Goal: Task Accomplishment & Management: Use online tool/utility

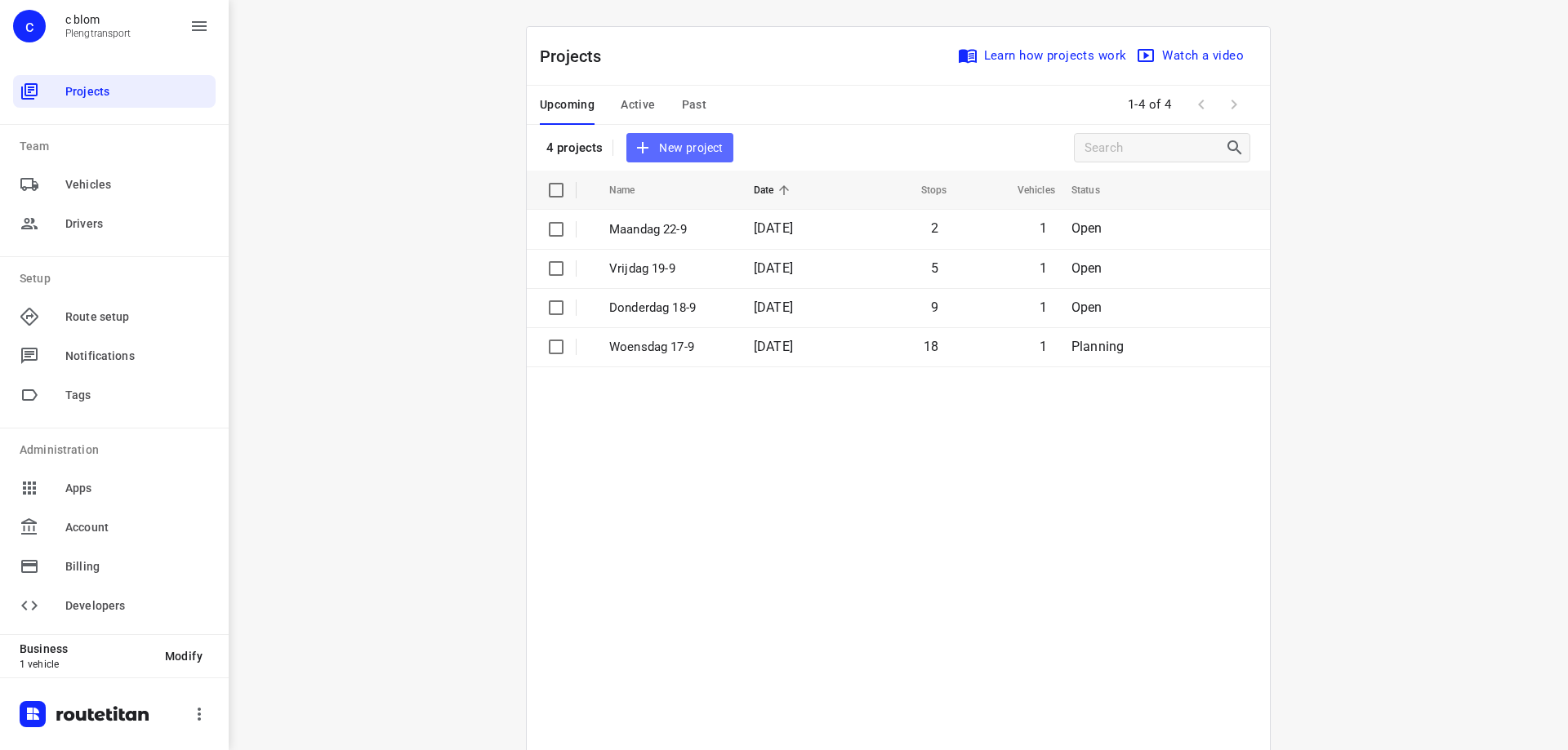
click at [717, 142] on span "New project" at bounding box center [679, 148] width 86 height 21
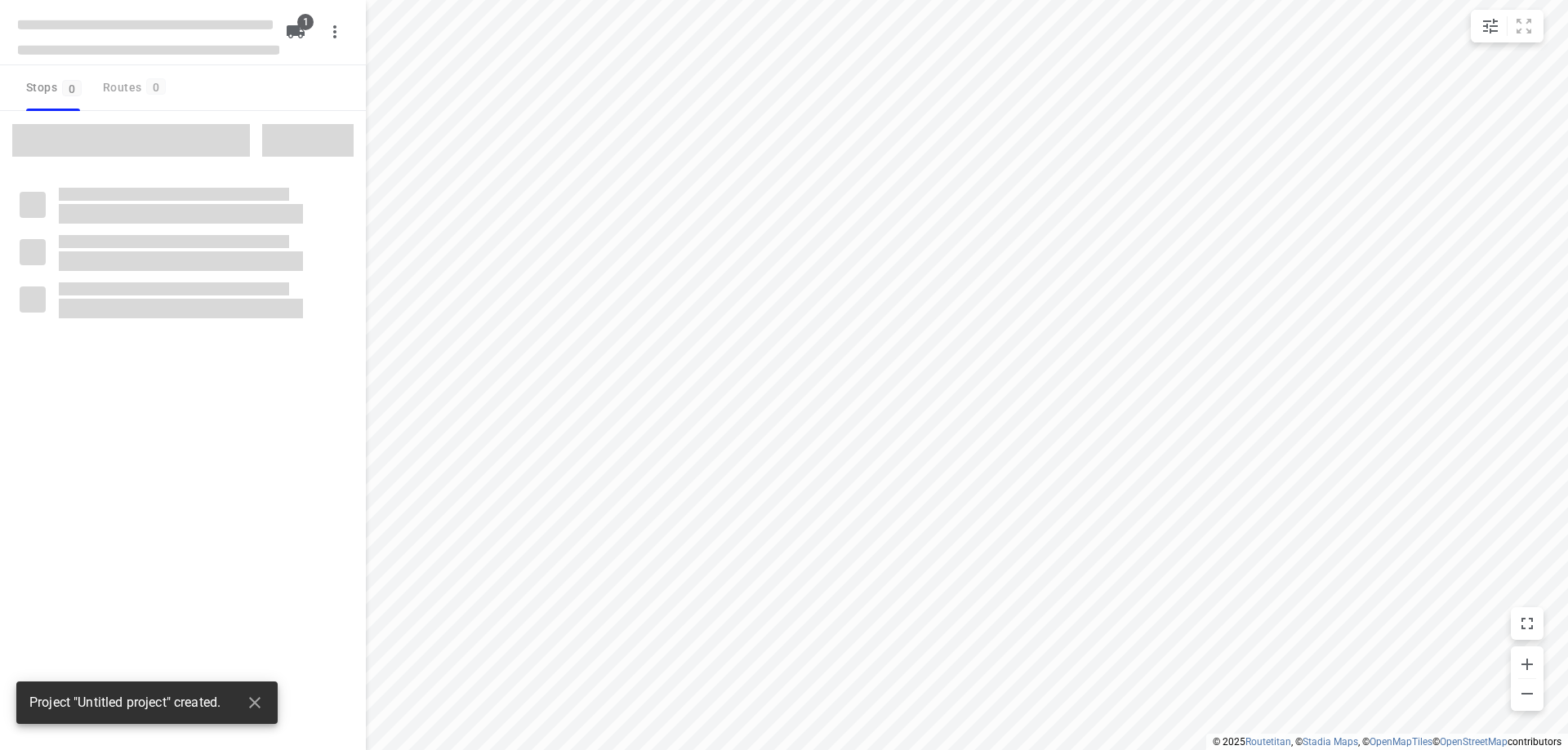
type input "distance"
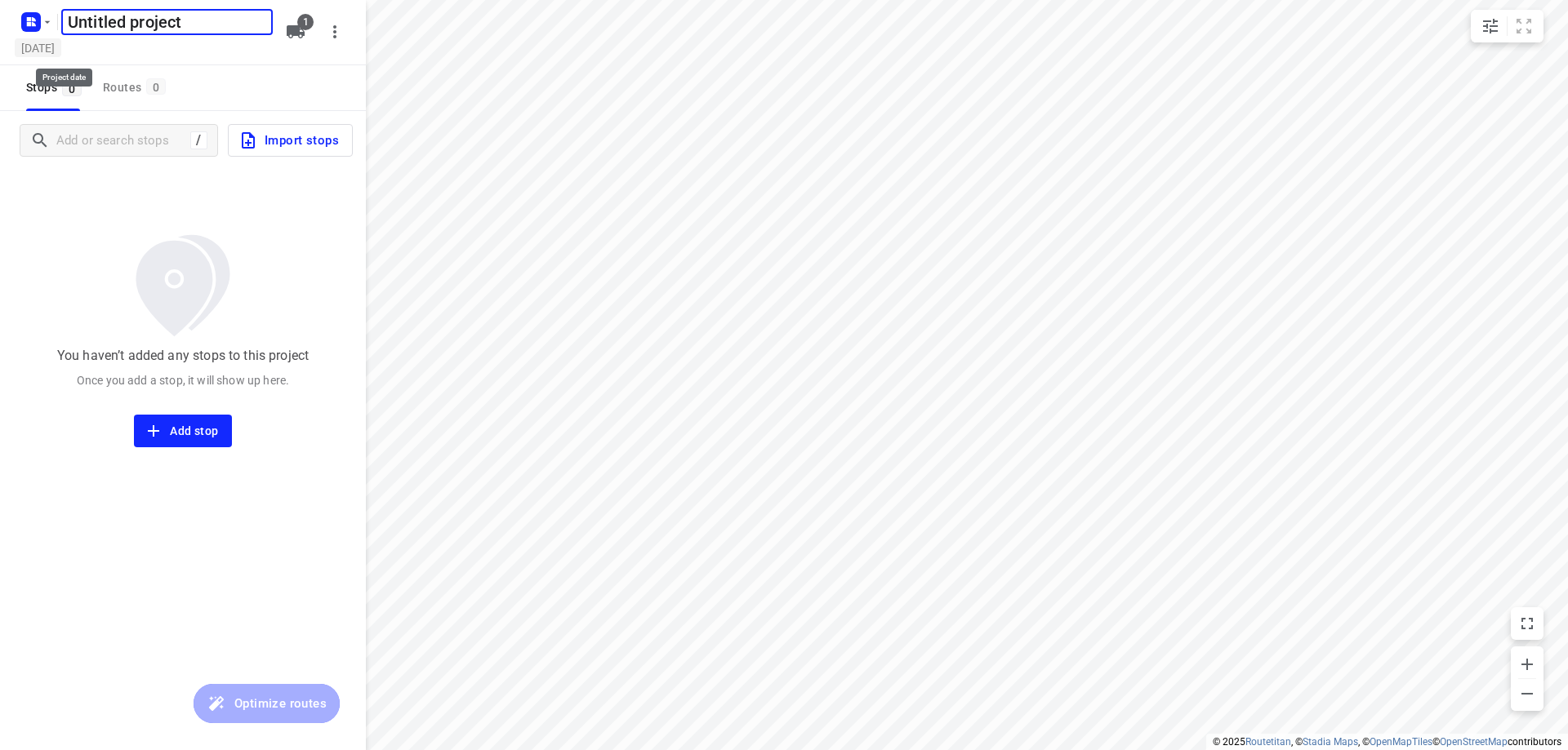
click at [56, 45] on h5 "[DATE]" at bounding box center [38, 48] width 47 height 19
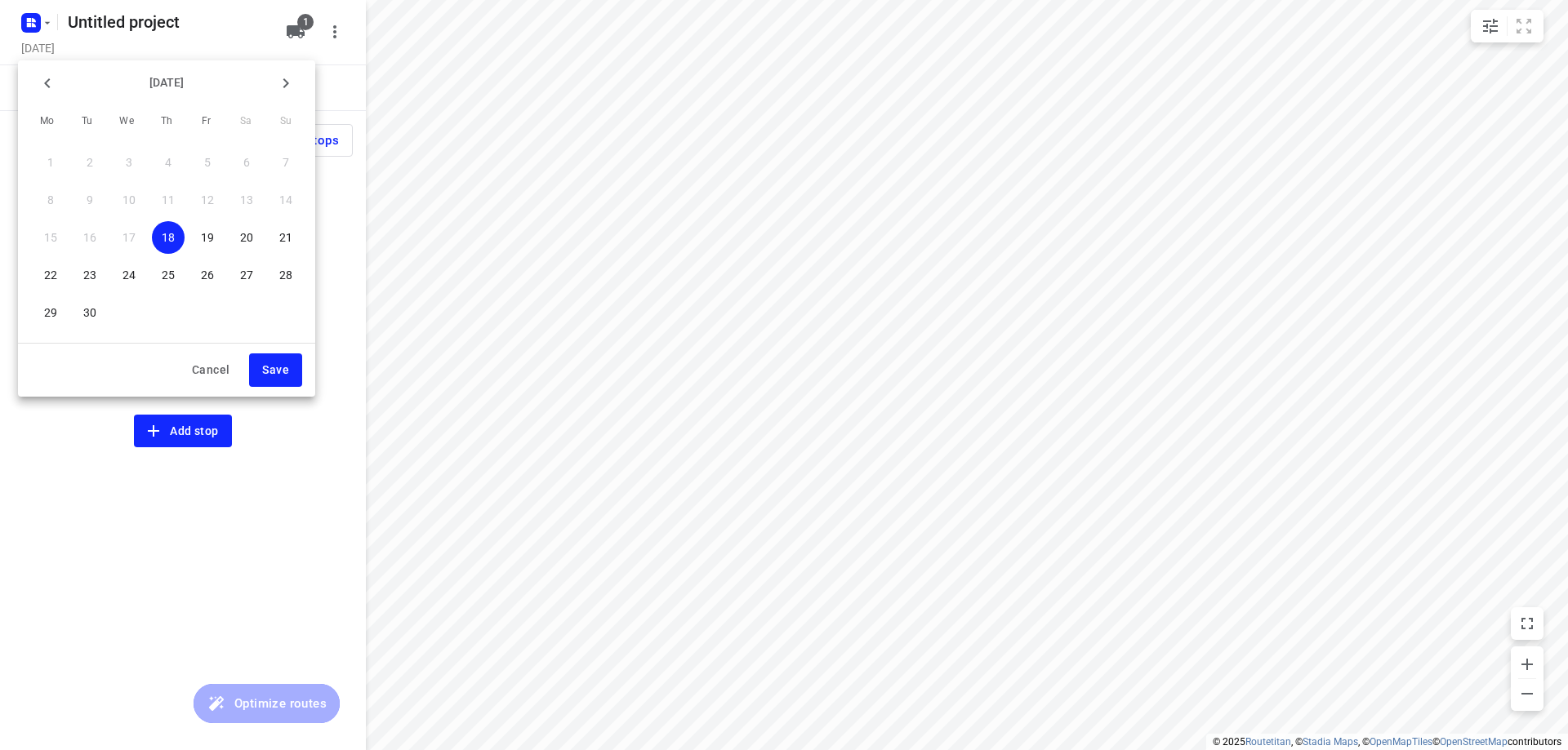
click at [94, 272] on p "23" at bounding box center [89, 275] width 13 height 16
click at [281, 371] on span "Save" at bounding box center [275, 370] width 27 height 21
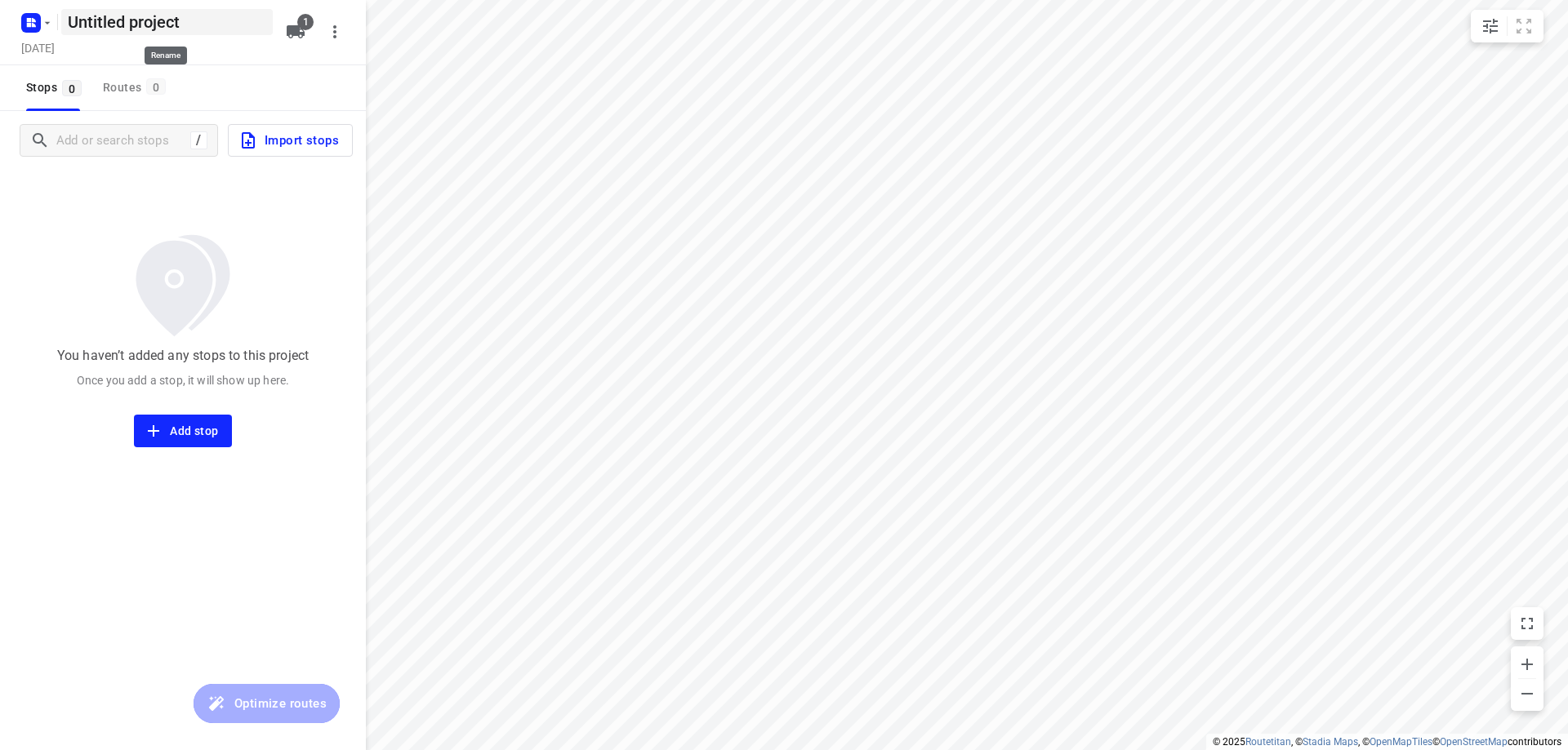
click at [225, 20] on h5 "Untitled project" at bounding box center [167, 22] width 212 height 26
click at [225, 20] on input "Untitled project" at bounding box center [167, 22] width 212 height 26
type input "[DATE]"
click at [209, 75] on div "Stops 0 Routes 0" at bounding box center [183, 89] width 366 height 46
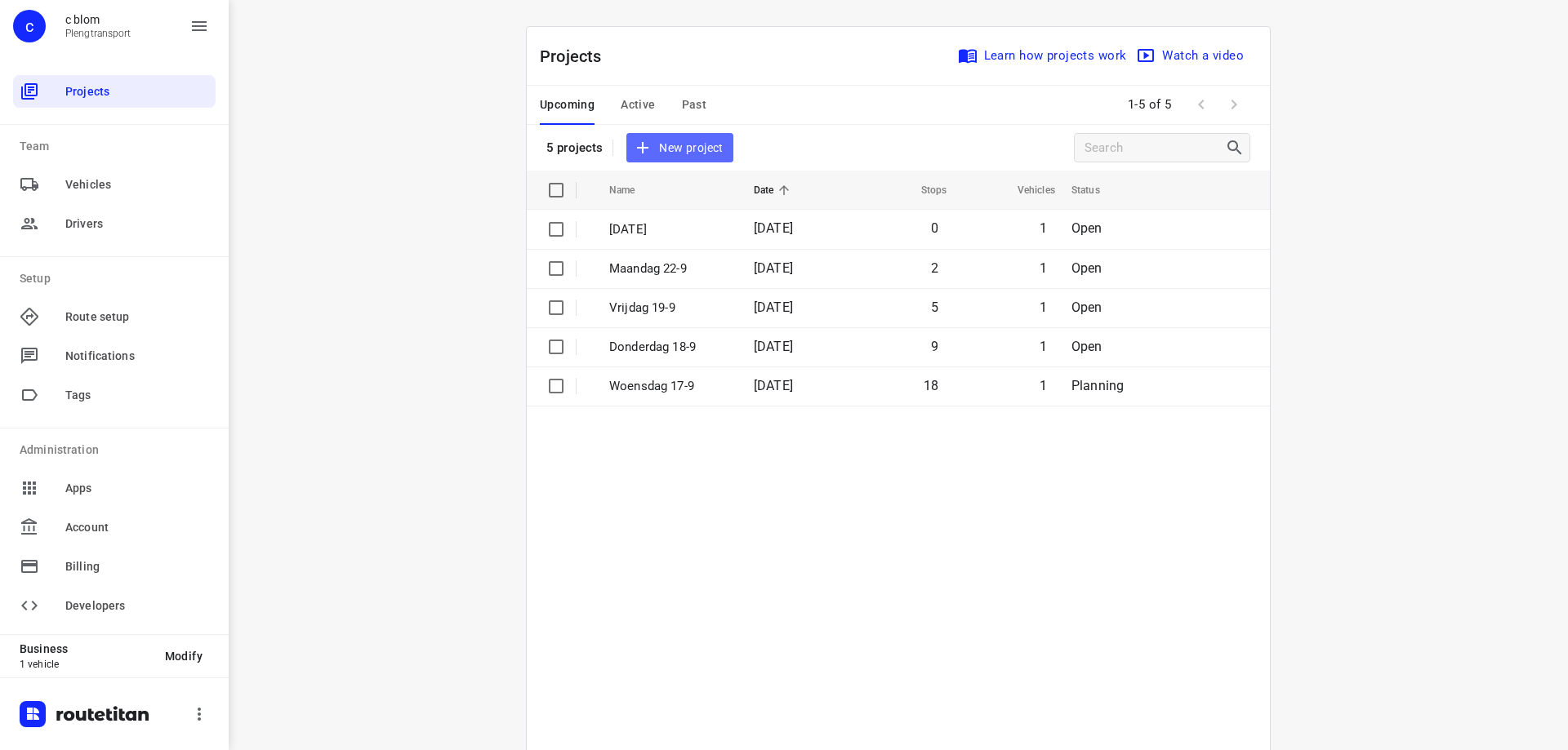
click at [691, 142] on span "New project" at bounding box center [679, 148] width 86 height 21
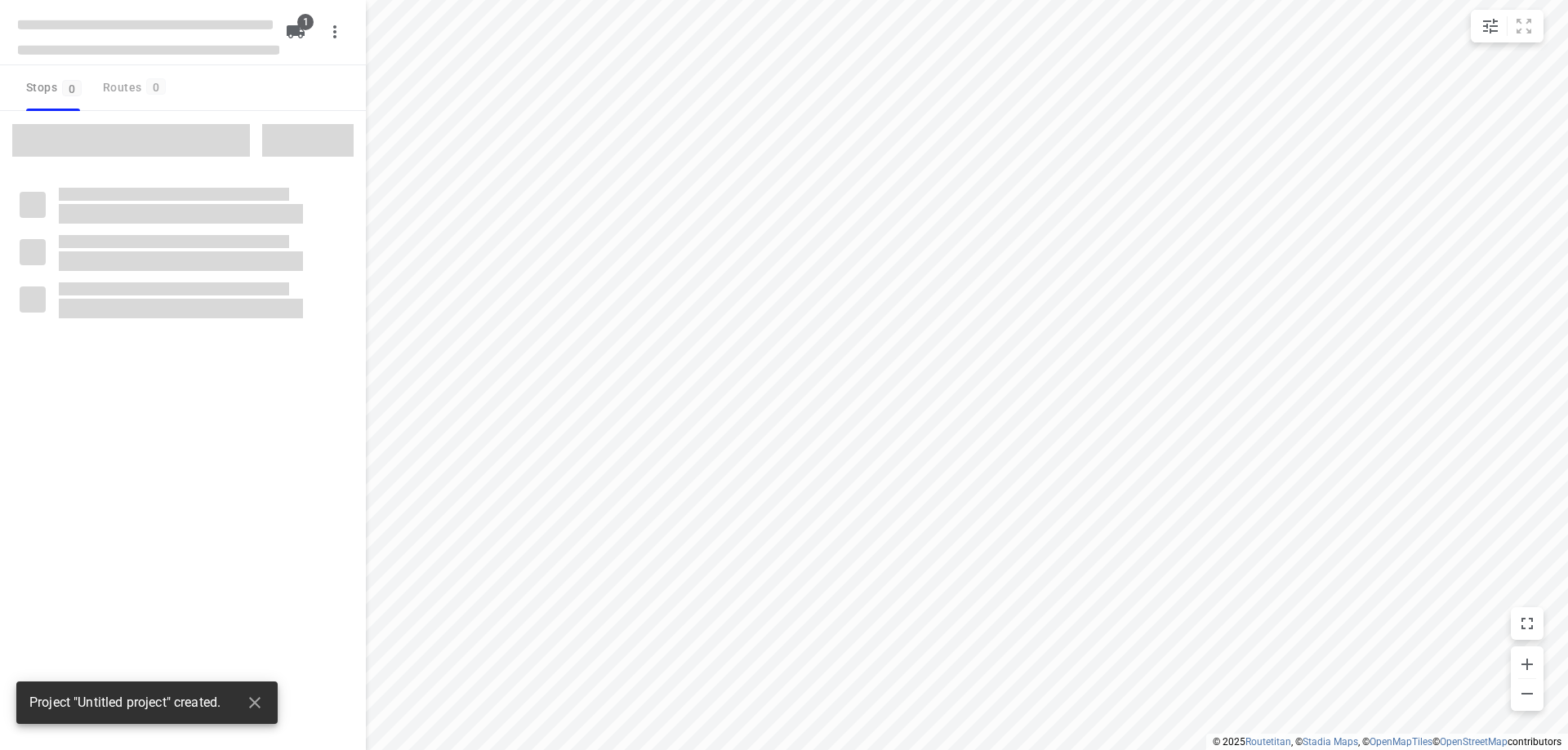
type input "distance"
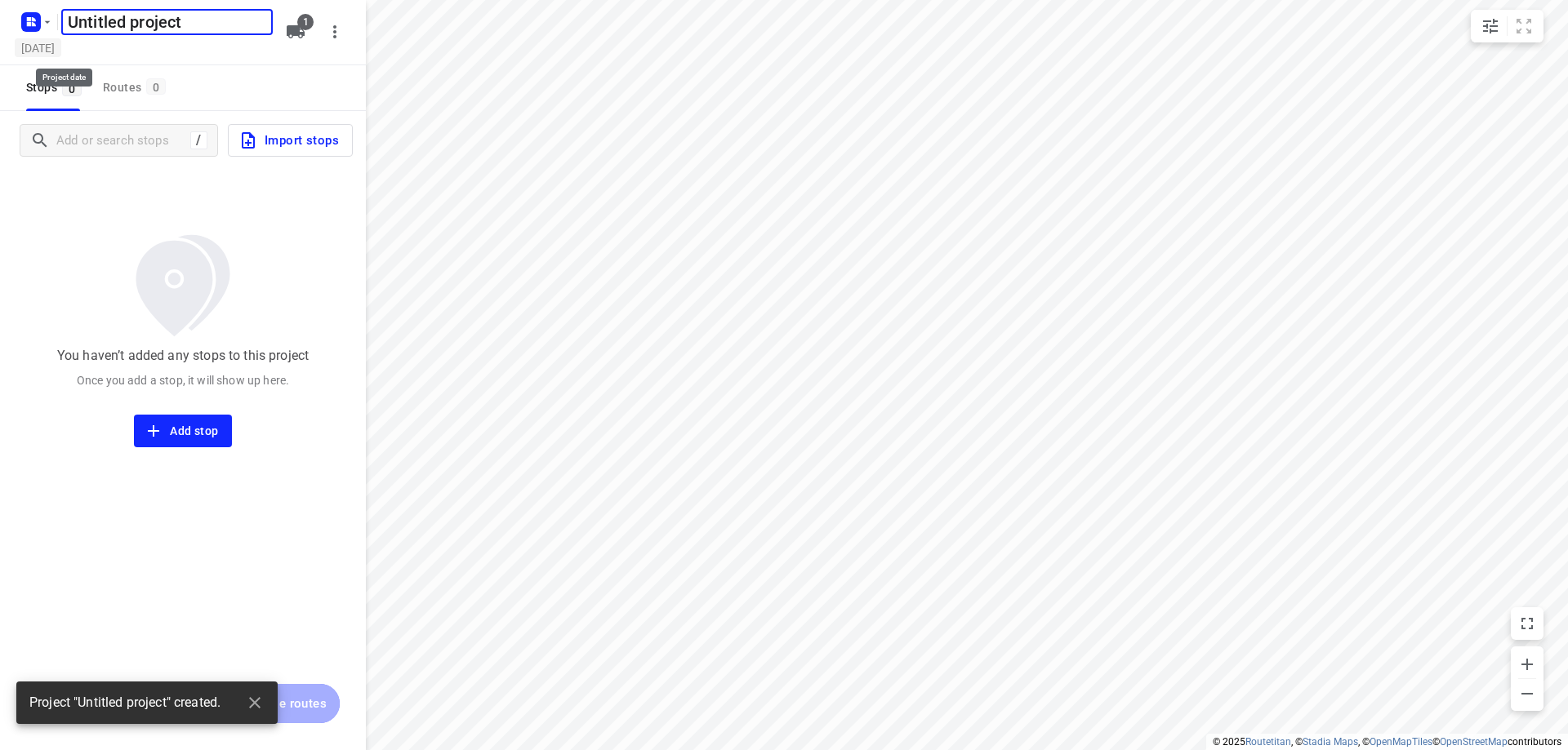
click at [62, 47] on h5 "[DATE]" at bounding box center [38, 48] width 47 height 19
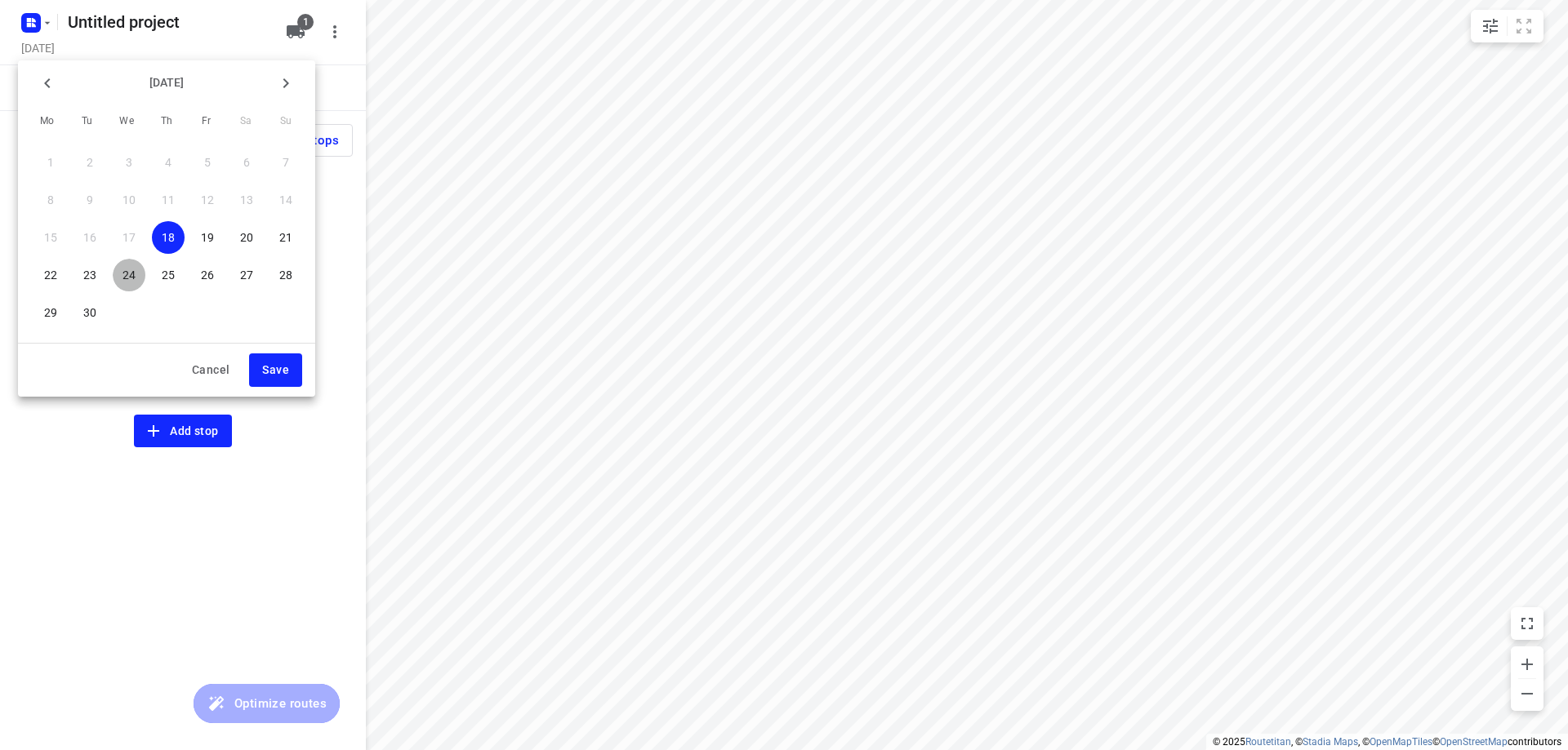
click at [128, 274] on p "24" at bounding box center [129, 275] width 13 height 16
click at [277, 350] on div "[DATE] Mo Tu We Th Fr Sa Su 1 2 3 4 5 6 7 8 9 10 11 12 13 14 15 16 17 18 19 20 …" at bounding box center [167, 229] width 297 height 336
click at [279, 362] on span "Save" at bounding box center [275, 370] width 27 height 21
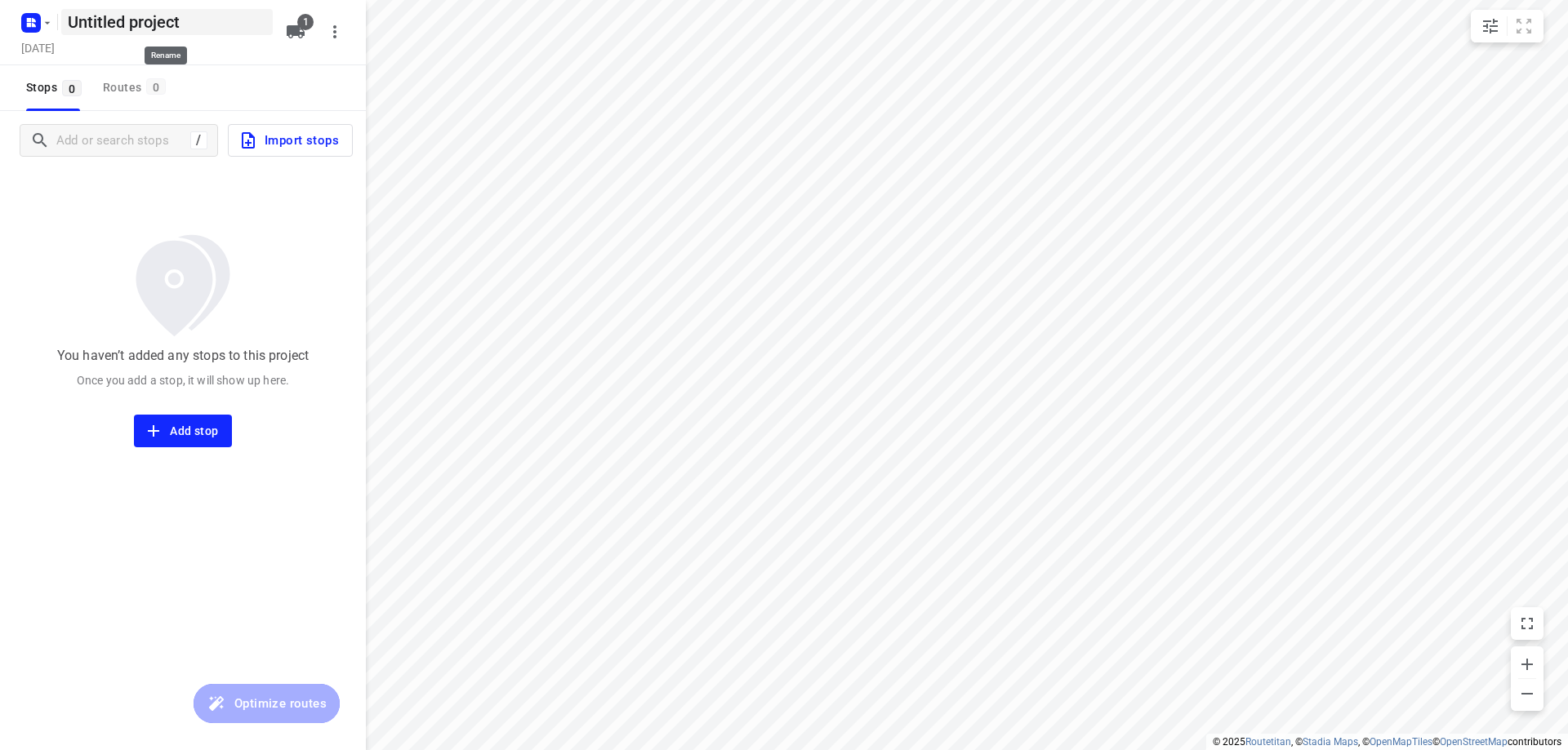
click at [223, 18] on h5 "Untitled project" at bounding box center [167, 22] width 212 height 26
click at [223, 18] on input "Untitled project" at bounding box center [167, 22] width 212 height 26
type input "[DATE]"
click at [229, 83] on div "Stops 0 Routes 0" at bounding box center [183, 89] width 366 height 46
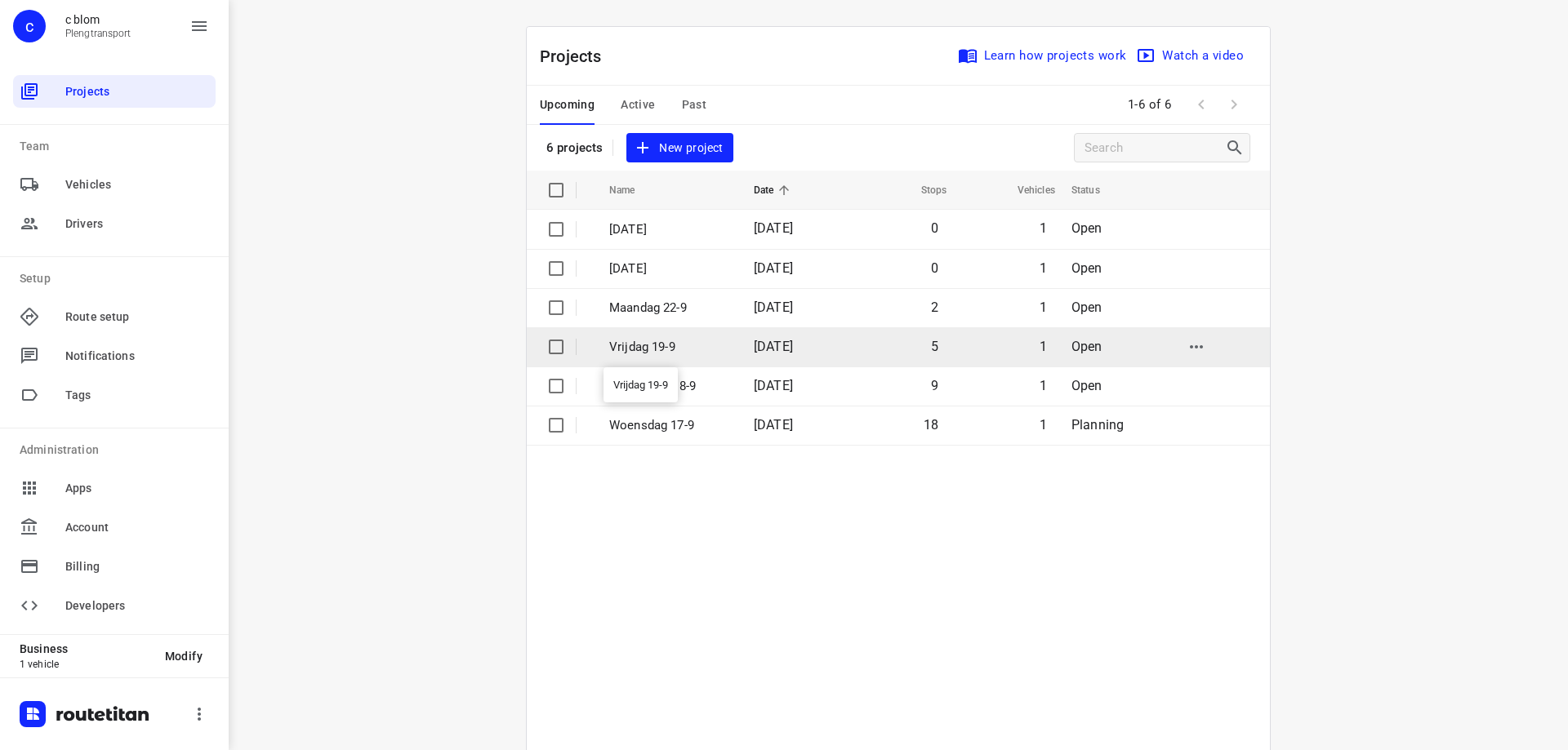
click at [718, 350] on p "Vrijdag 19-9" at bounding box center [669, 347] width 120 height 19
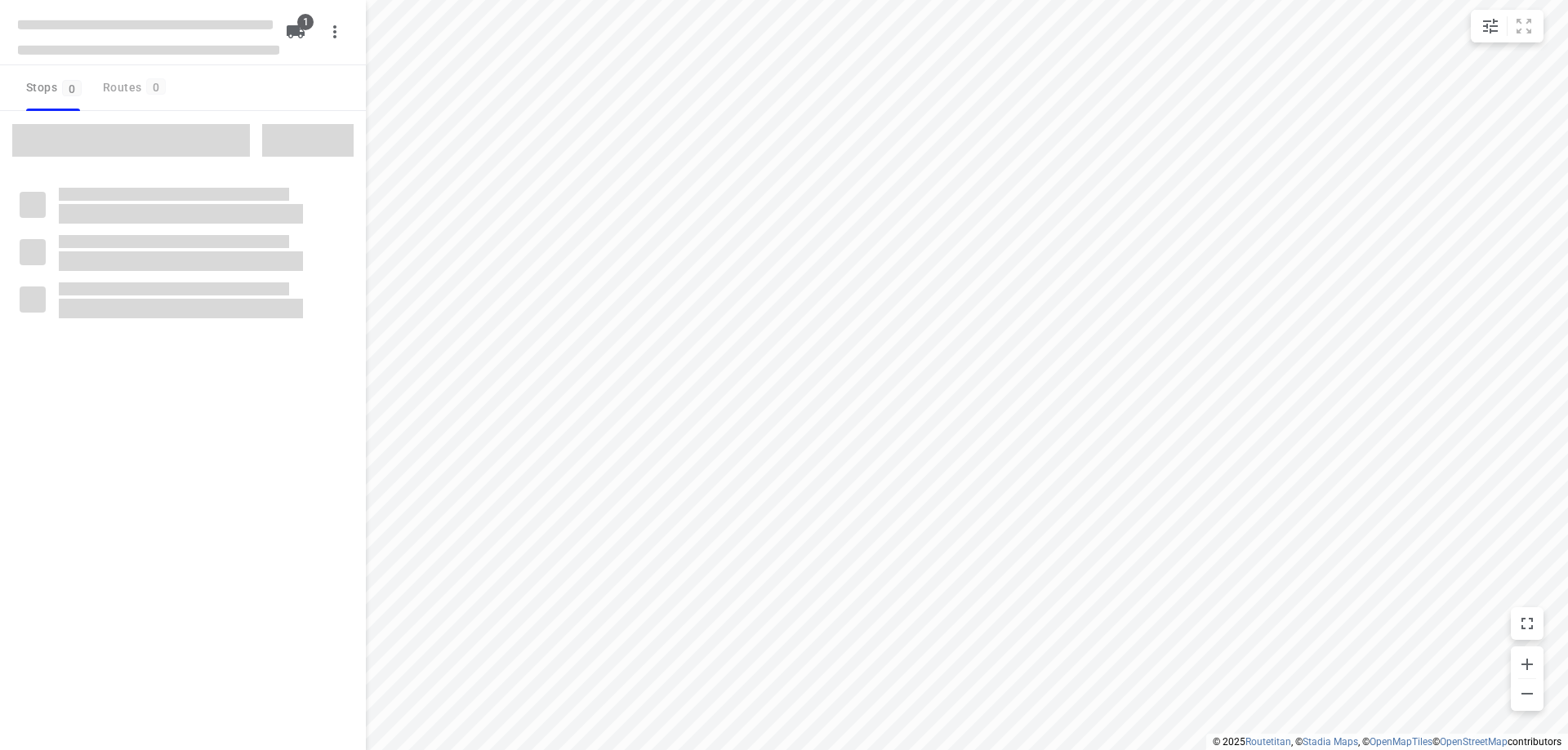
type input "distance"
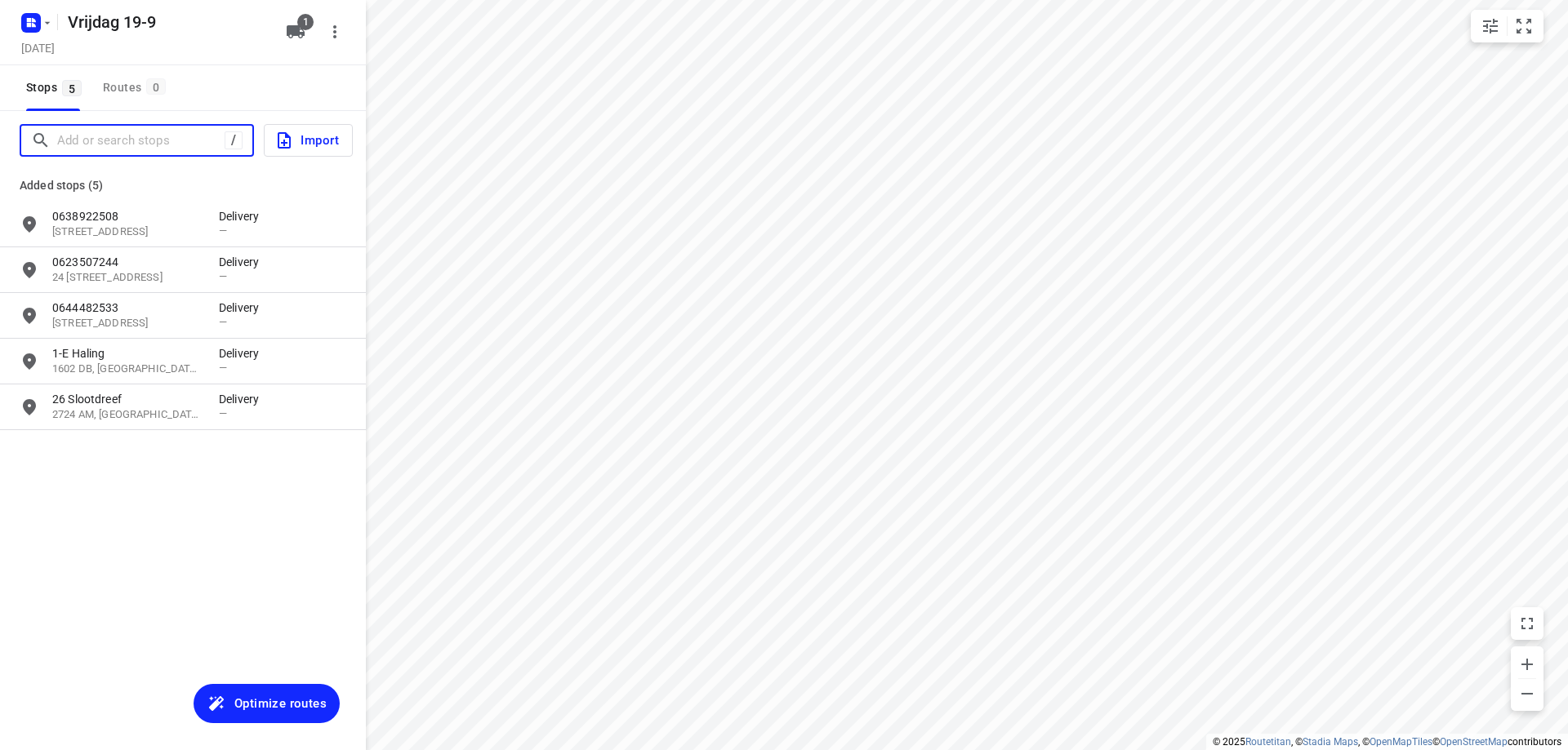
click at [169, 139] on input "Add or search stops" at bounding box center [141, 140] width 167 height 25
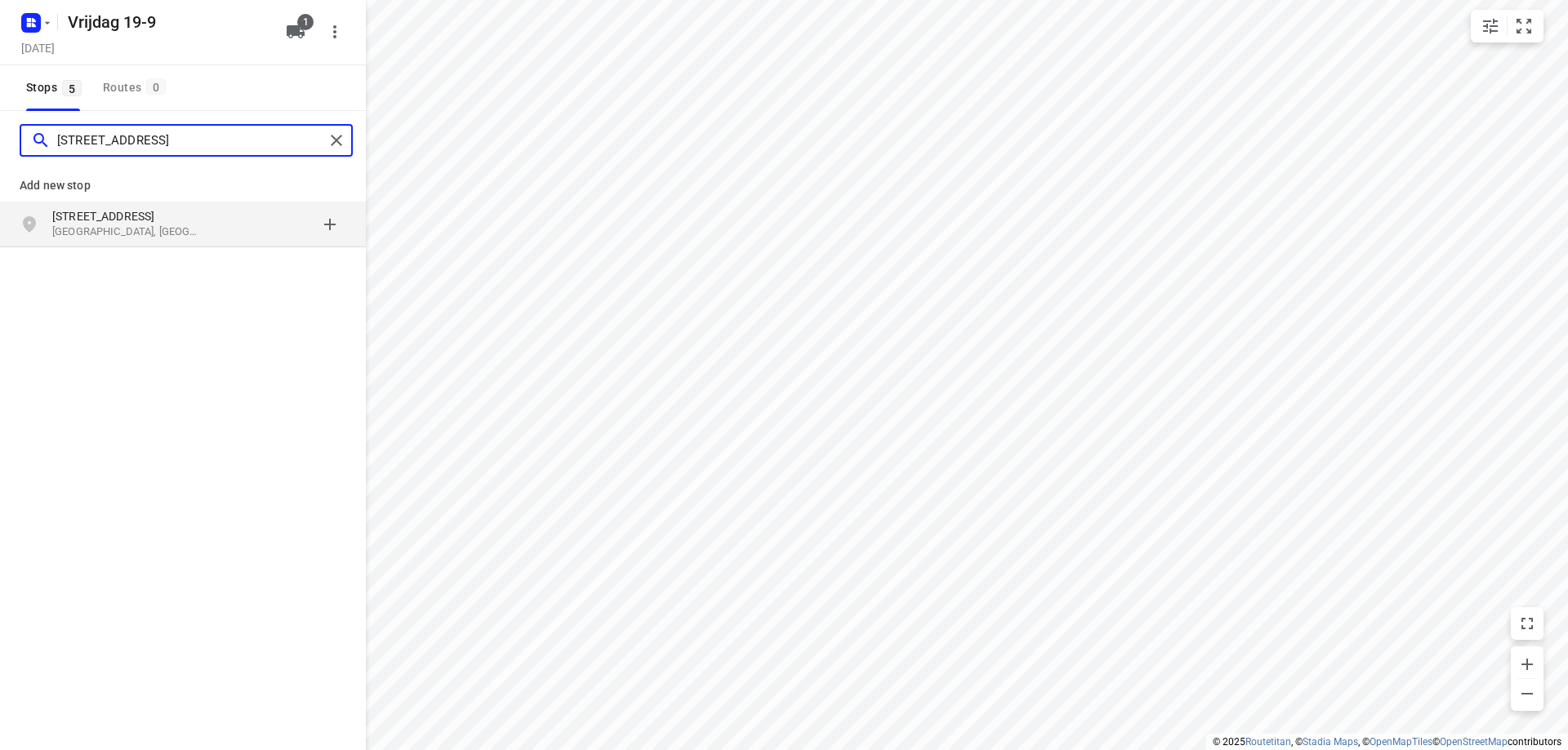
type input "[STREET_ADDRESS]"
click at [126, 232] on p "[GEOGRAPHIC_DATA], [GEOGRAPHIC_DATA]" at bounding box center [127, 232] width 150 height 16
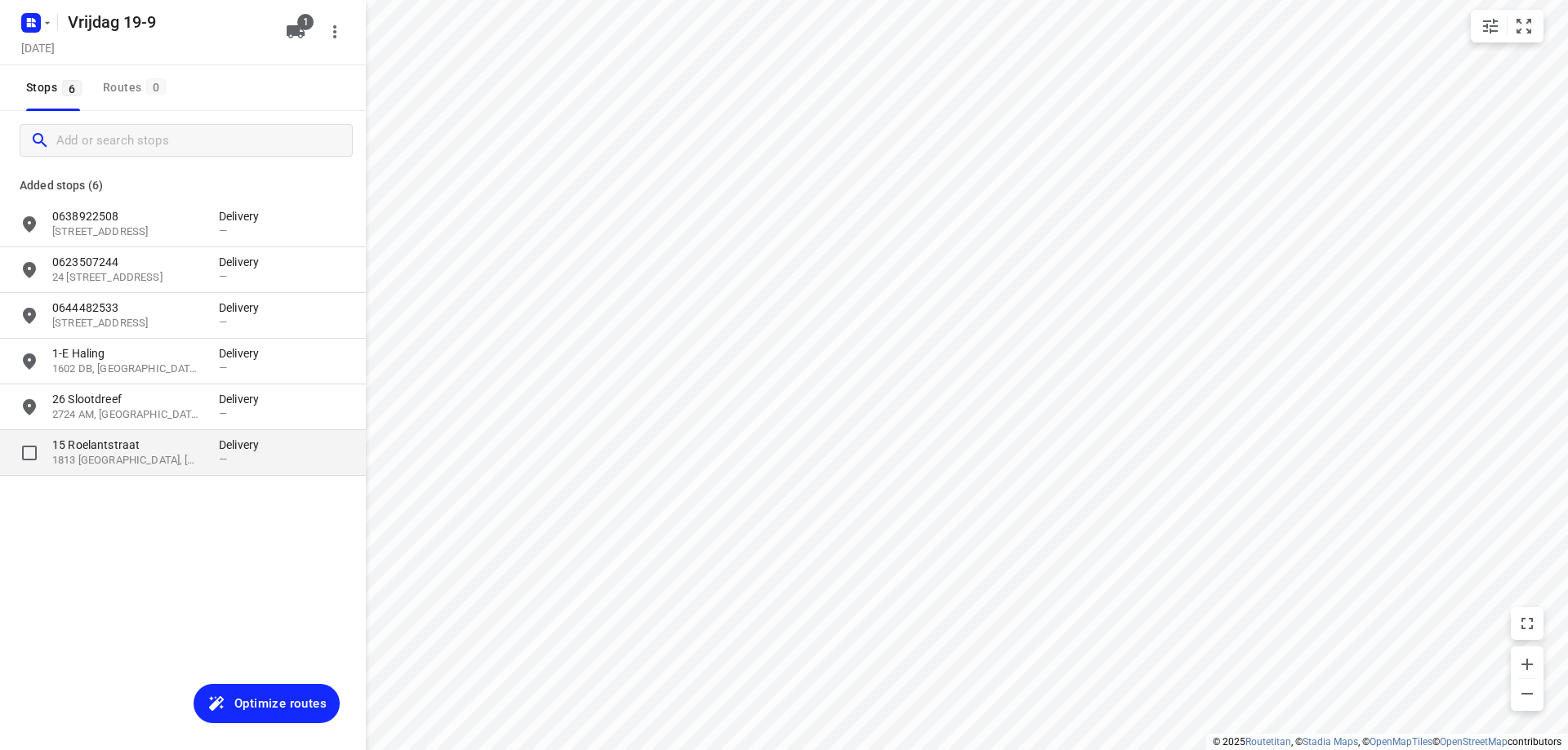
click at [121, 464] on p "1813 [GEOGRAPHIC_DATA], [GEOGRAPHIC_DATA], [GEOGRAPHIC_DATA]" at bounding box center [127, 460] width 150 height 16
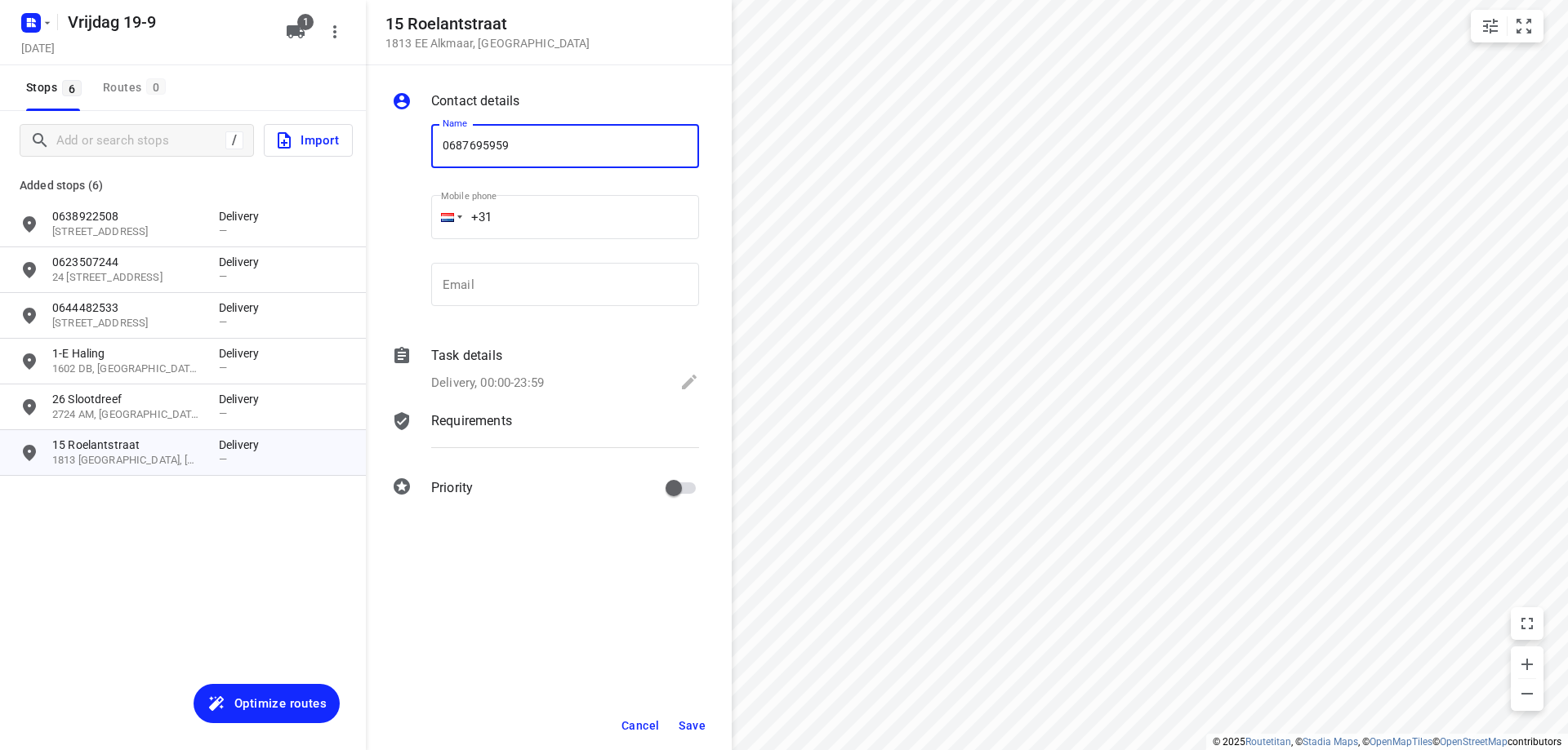
type input "0687695959"
click at [695, 720] on span "Save" at bounding box center [692, 726] width 27 height 13
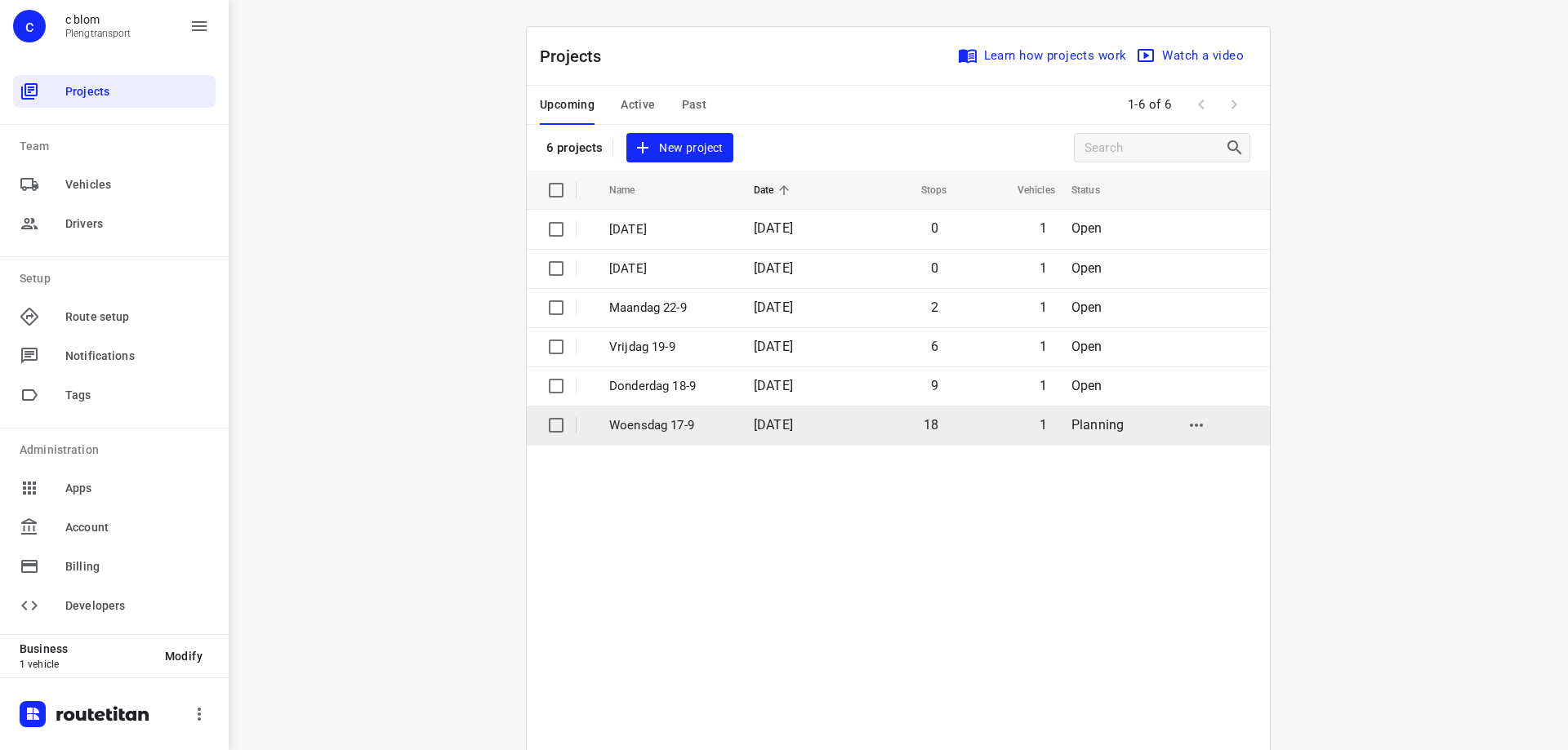
click at [724, 428] on td "Woensdag 17-9" at bounding box center [667, 425] width 148 height 39
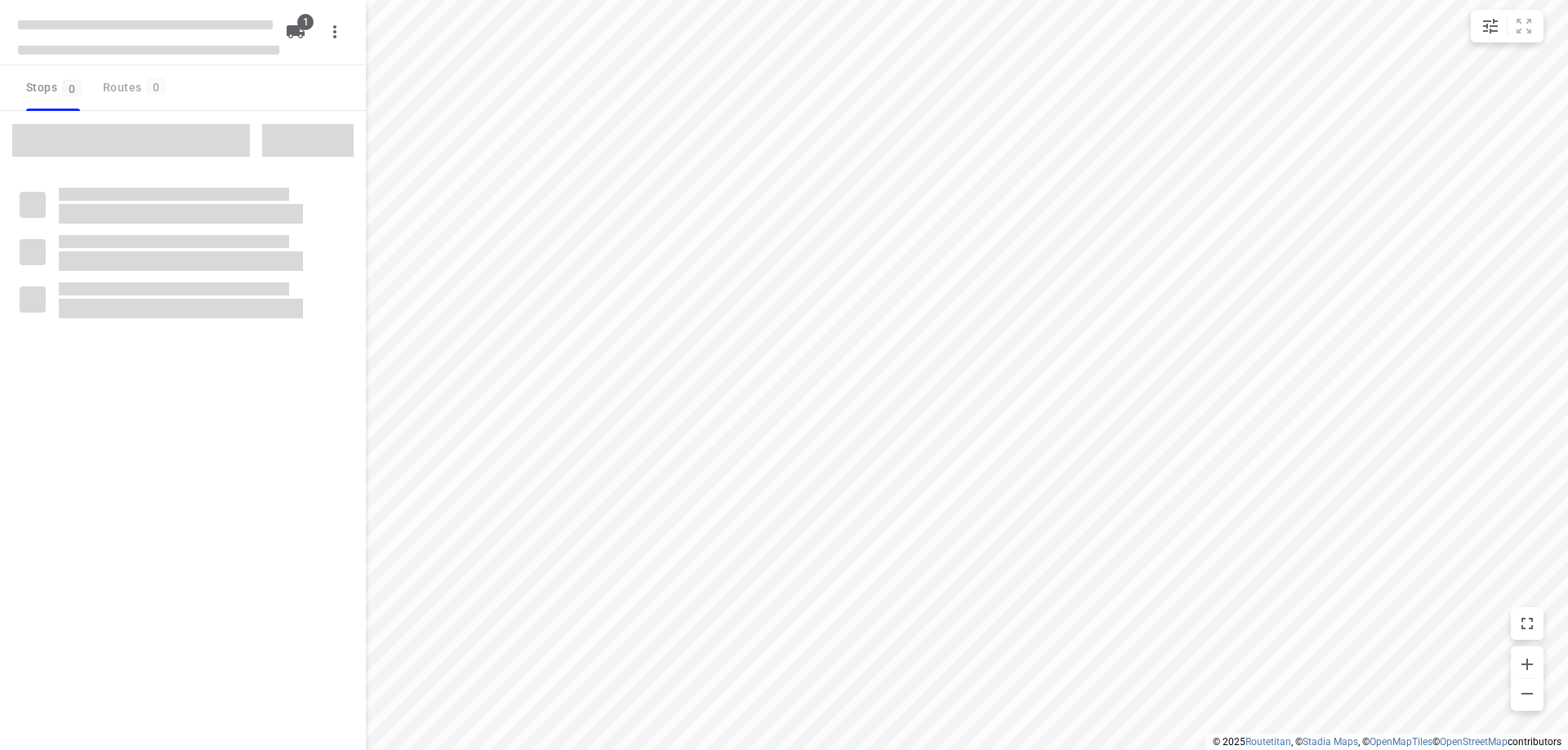
type input "distance"
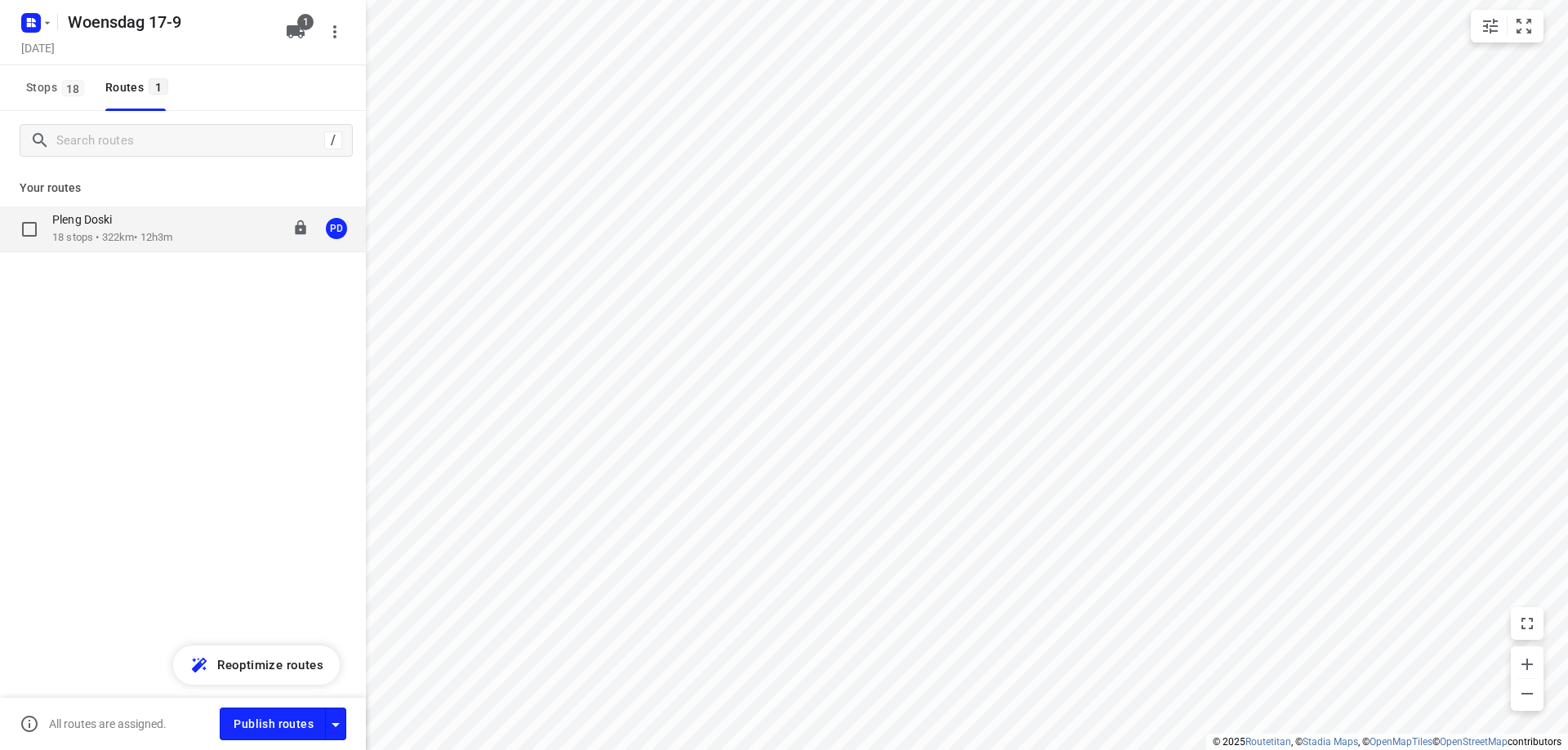
click at [133, 233] on p "18 stops • 322km • 12h3m" at bounding box center [112, 238] width 120 height 16
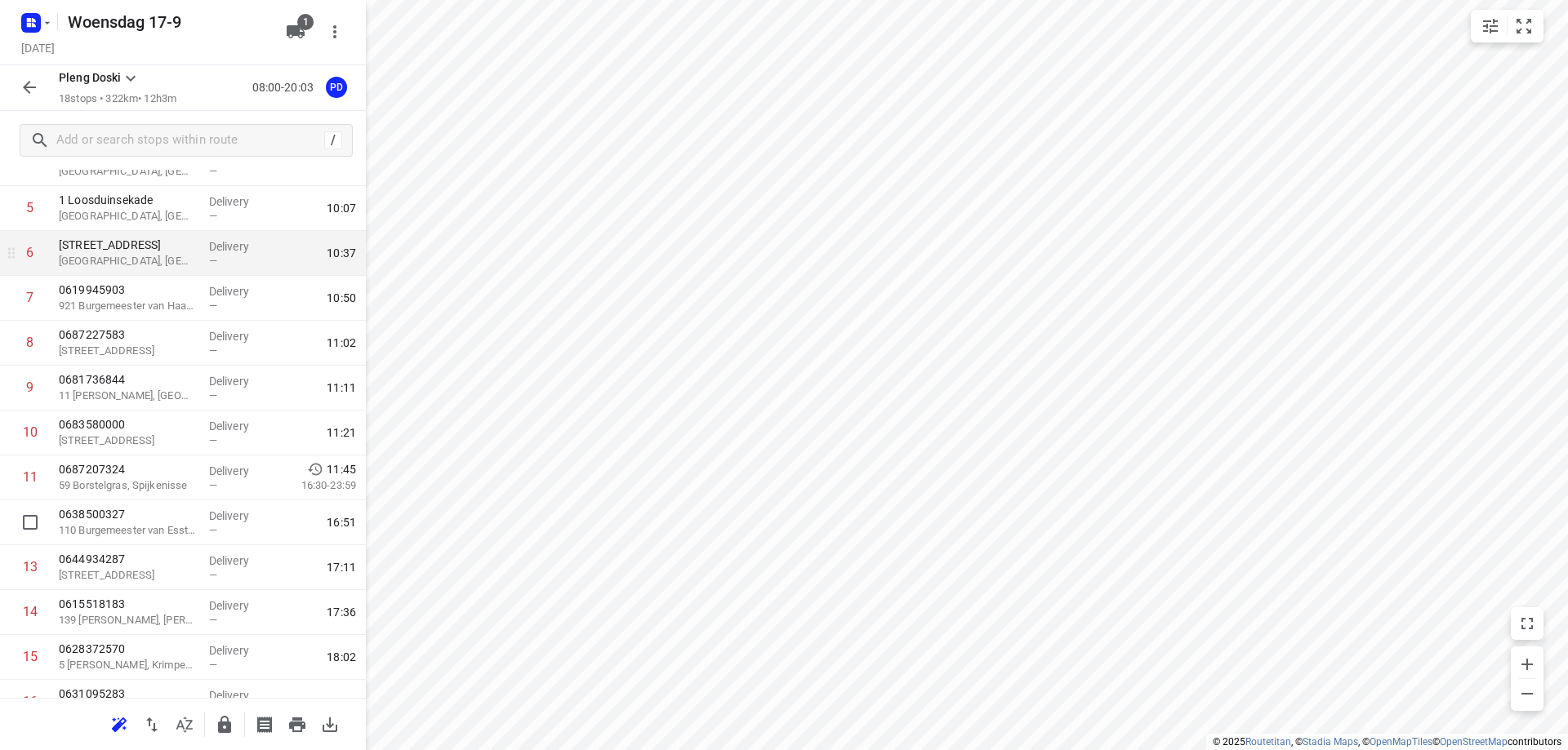
scroll to position [406, 0]
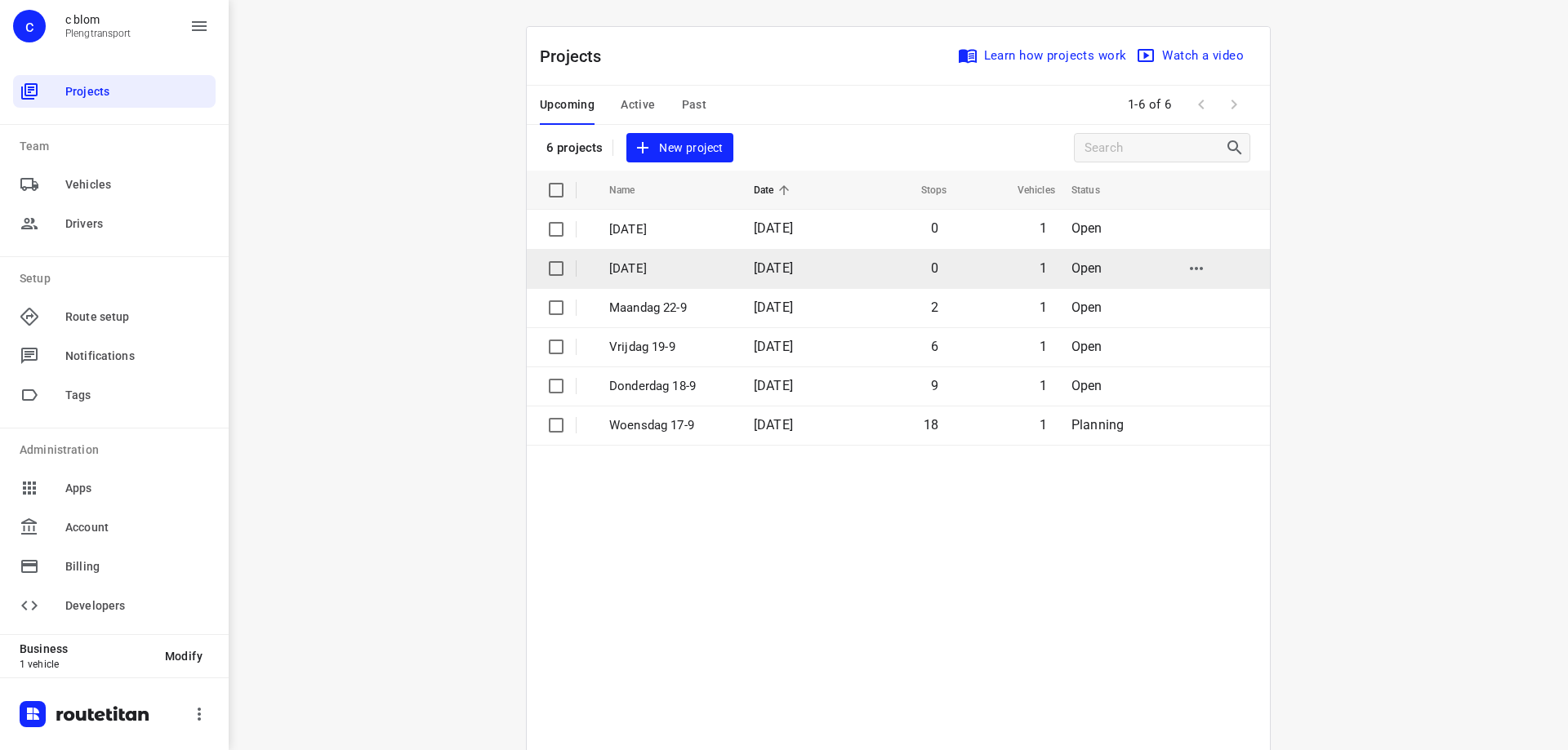
click at [702, 272] on p "[DATE]" at bounding box center [669, 268] width 120 height 19
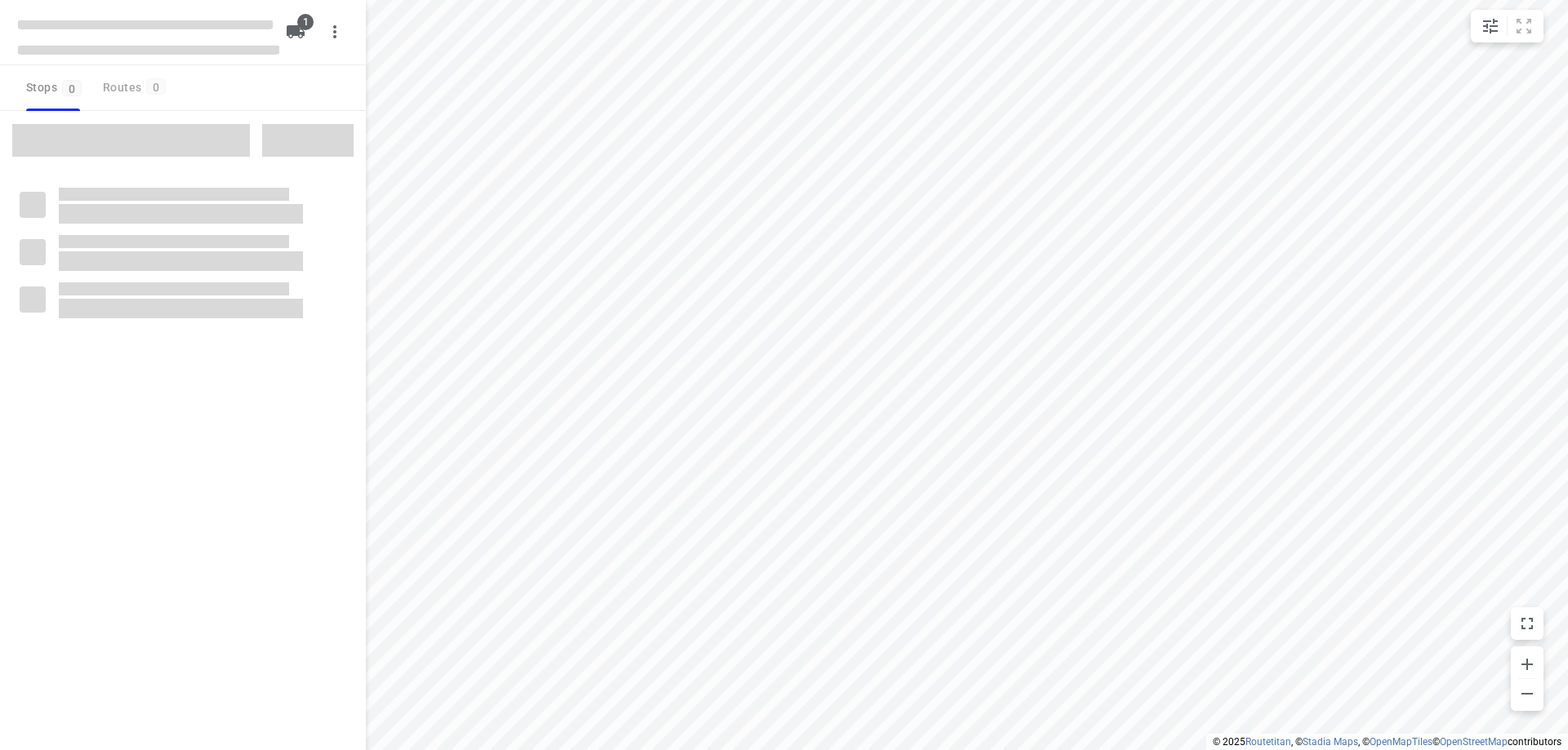
type input "distance"
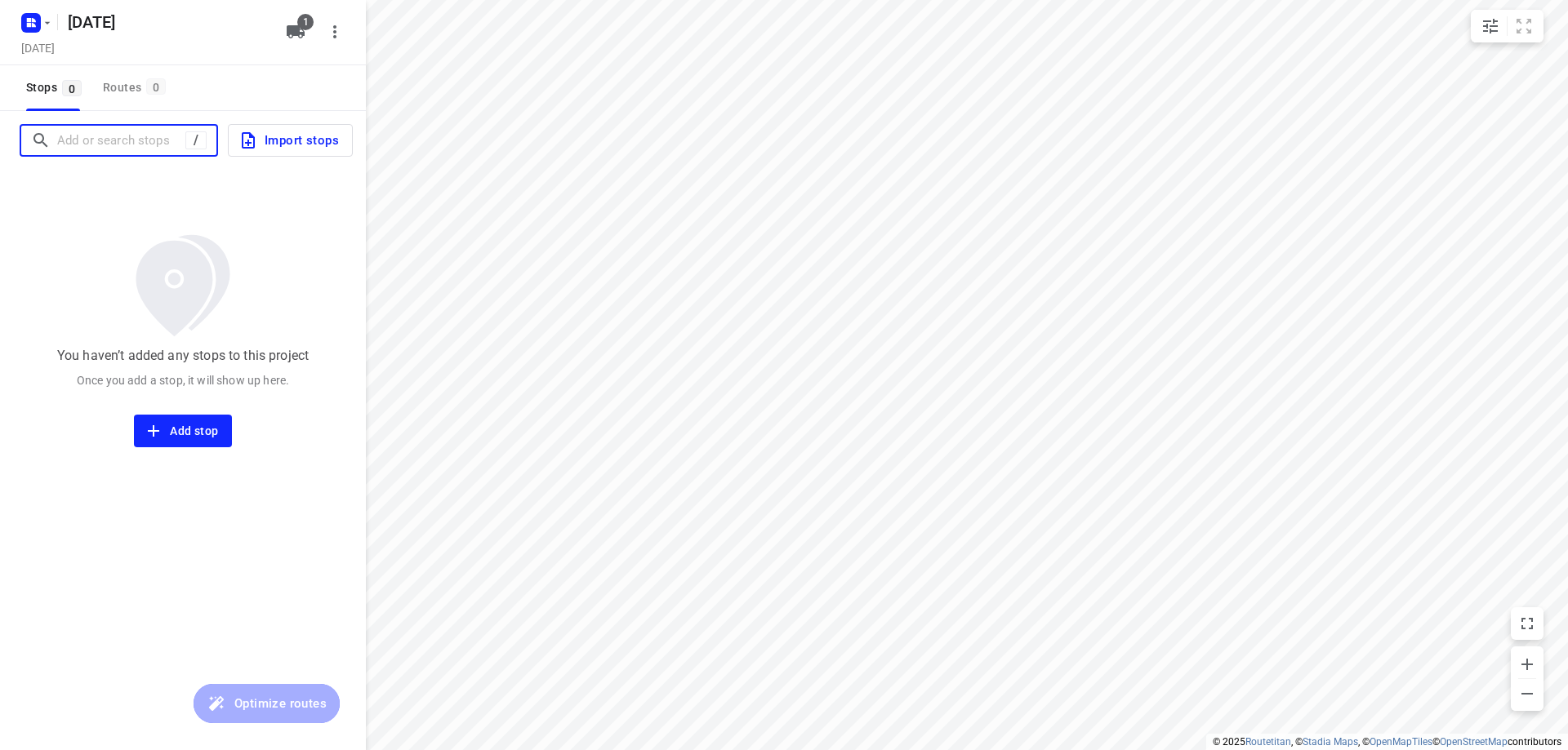
click at [130, 130] on input "Add or search stops" at bounding box center [121, 140] width 128 height 25
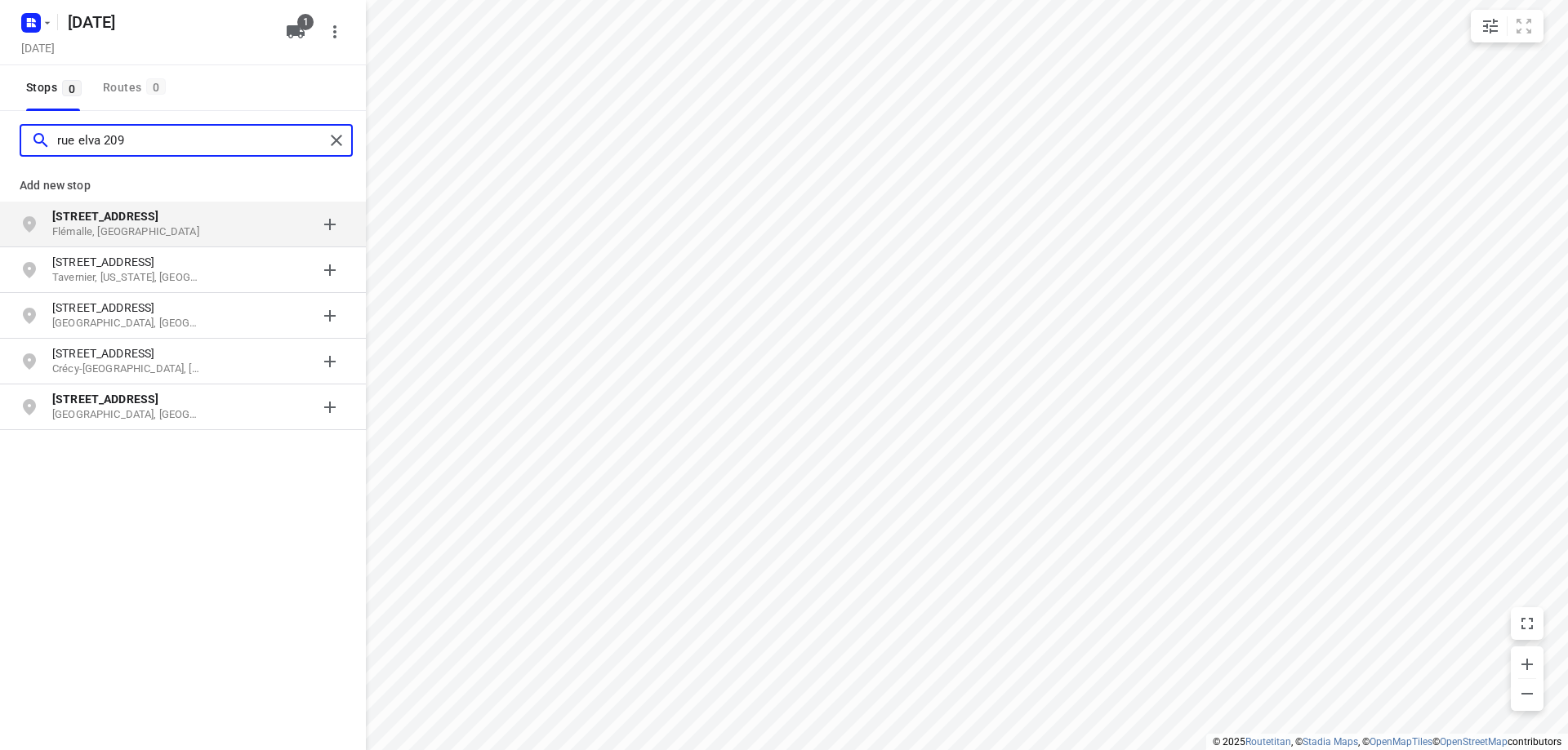
type input "rue elva 209"
click at [120, 218] on b "[STREET_ADDRESS]" at bounding box center [105, 217] width 106 height 13
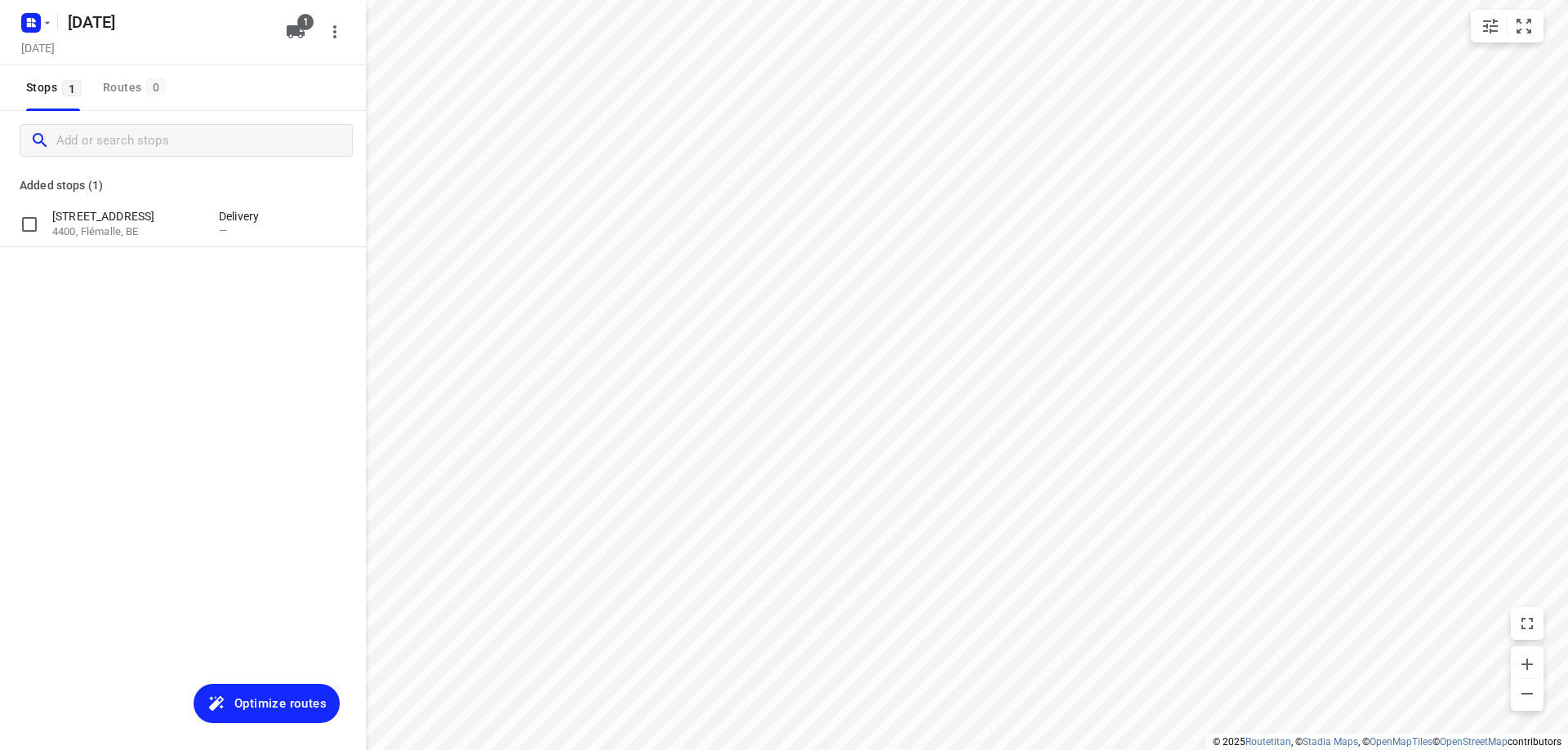
click at [120, 218] on p "[STREET_ADDRESS]" at bounding box center [127, 217] width 150 height 16
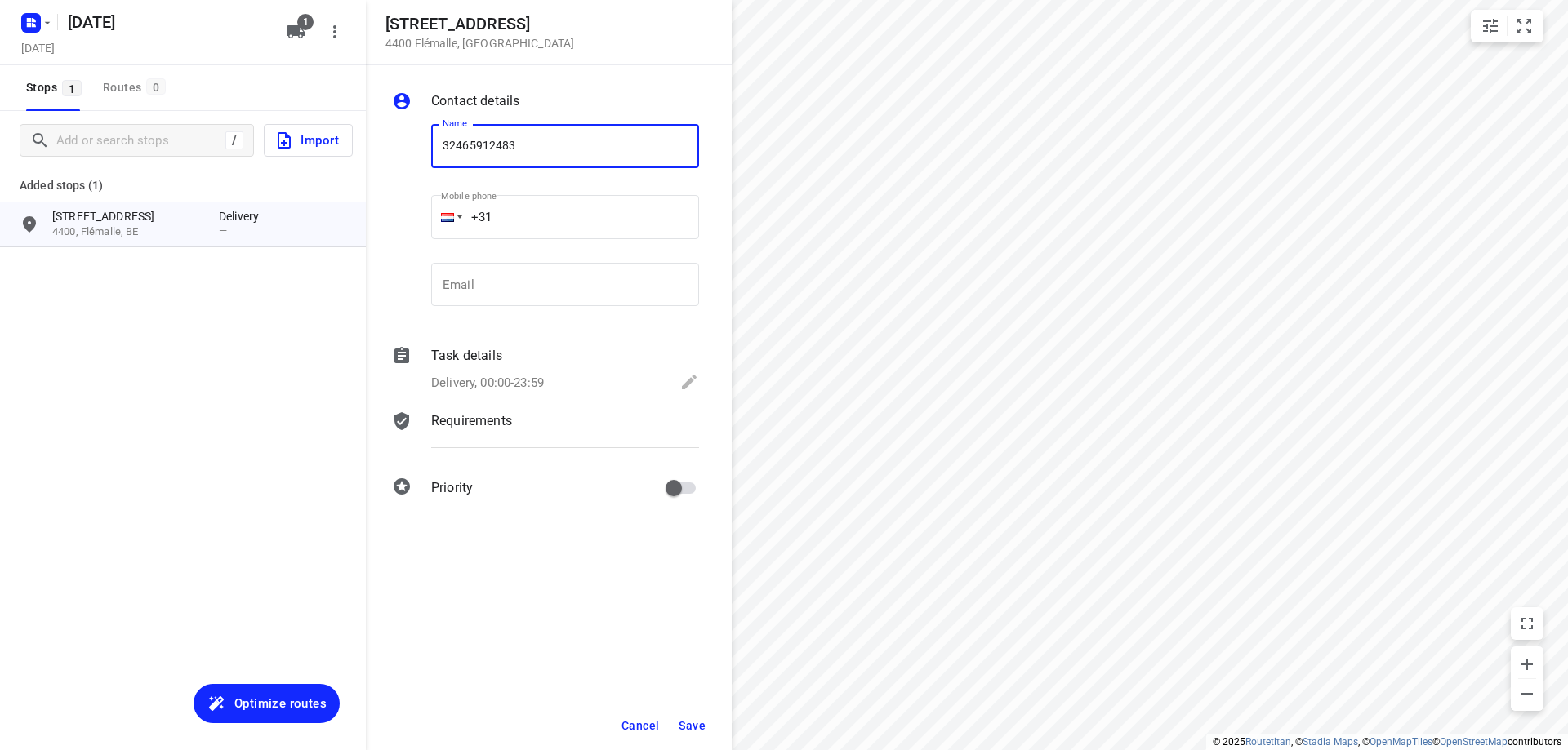
type input "32465912483"
click at [699, 725] on span "Save" at bounding box center [692, 726] width 27 height 13
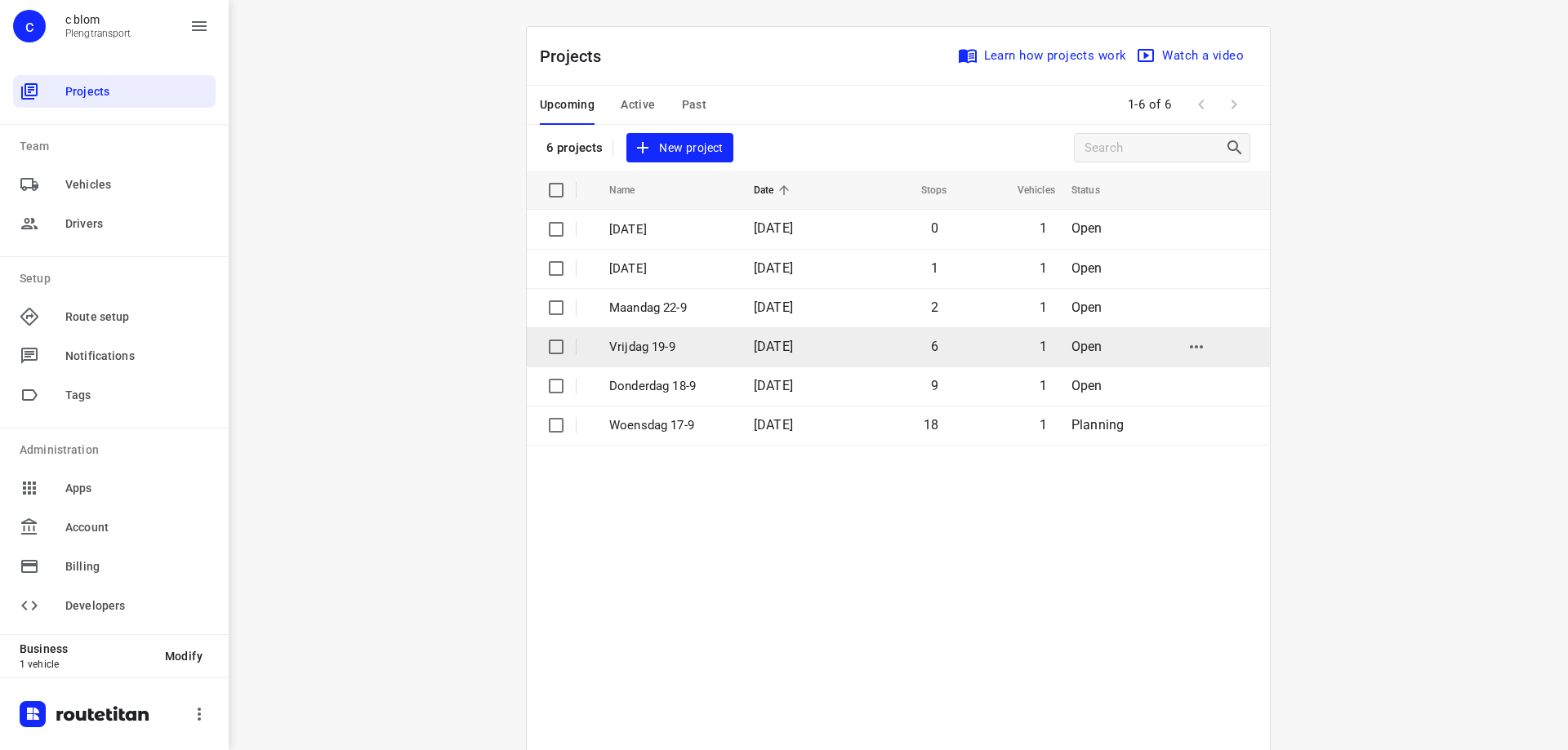
click at [924, 348] on td "6" at bounding box center [897, 347] width 104 height 39
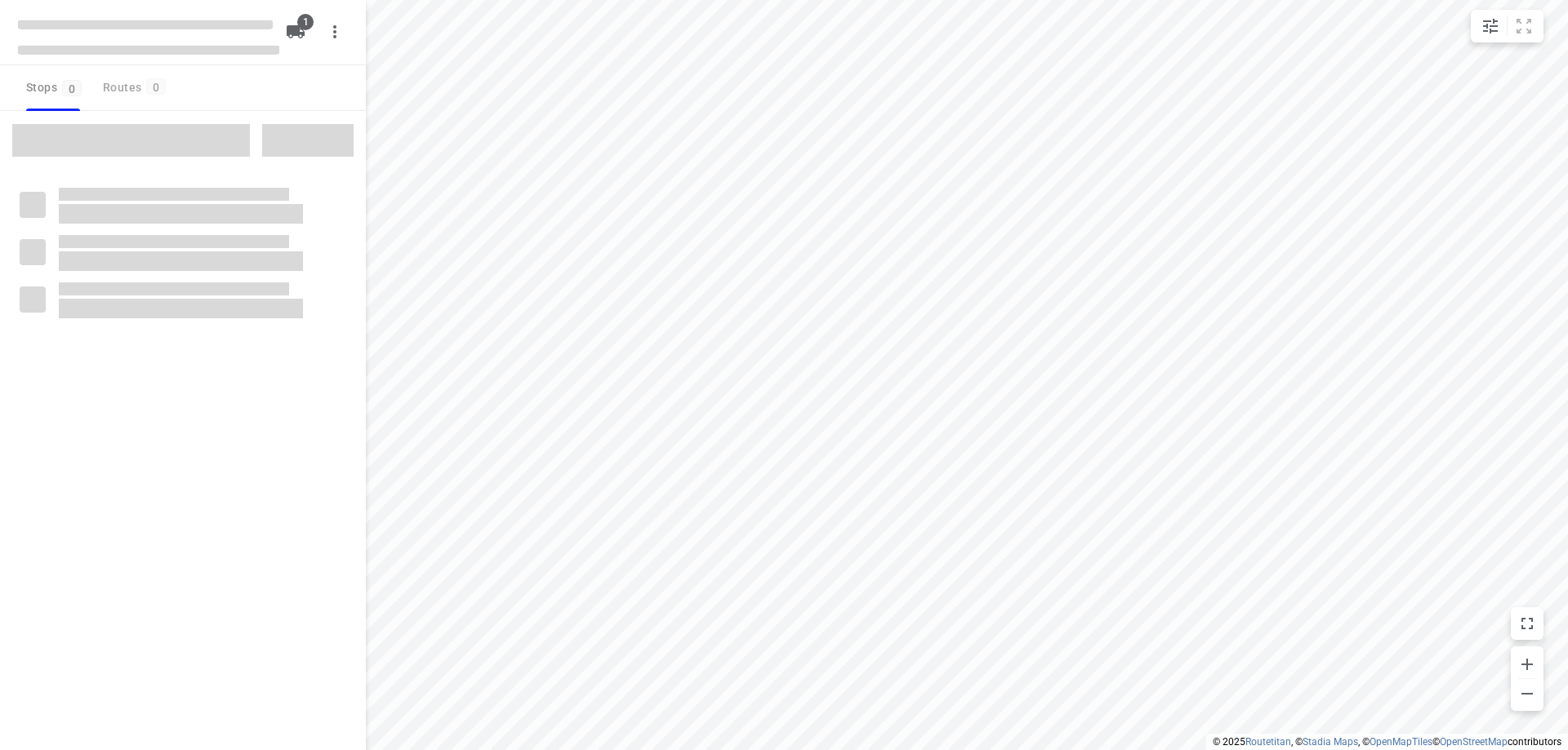
type input "distance"
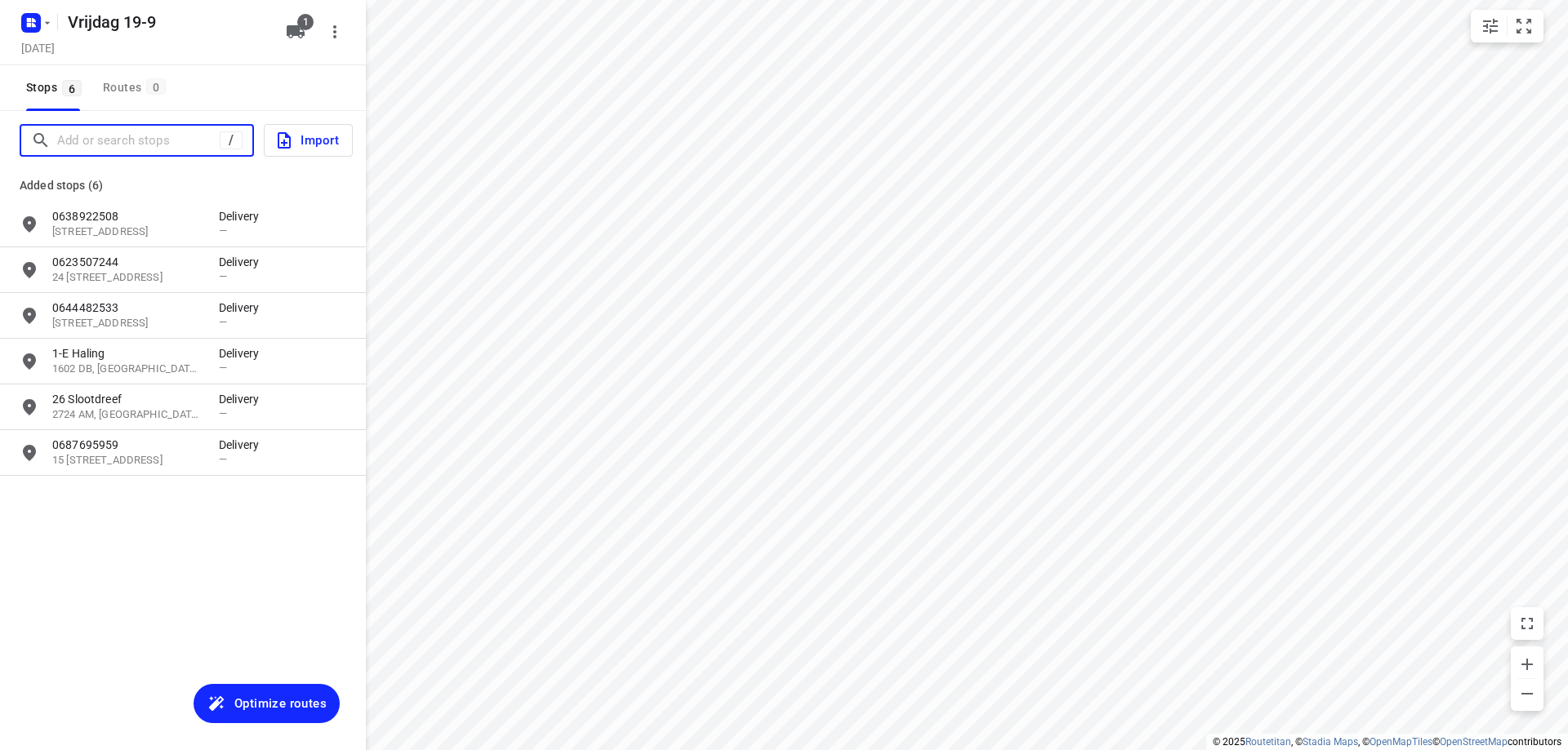
click at [96, 146] on input "Add or search stops" at bounding box center [139, 140] width 163 height 25
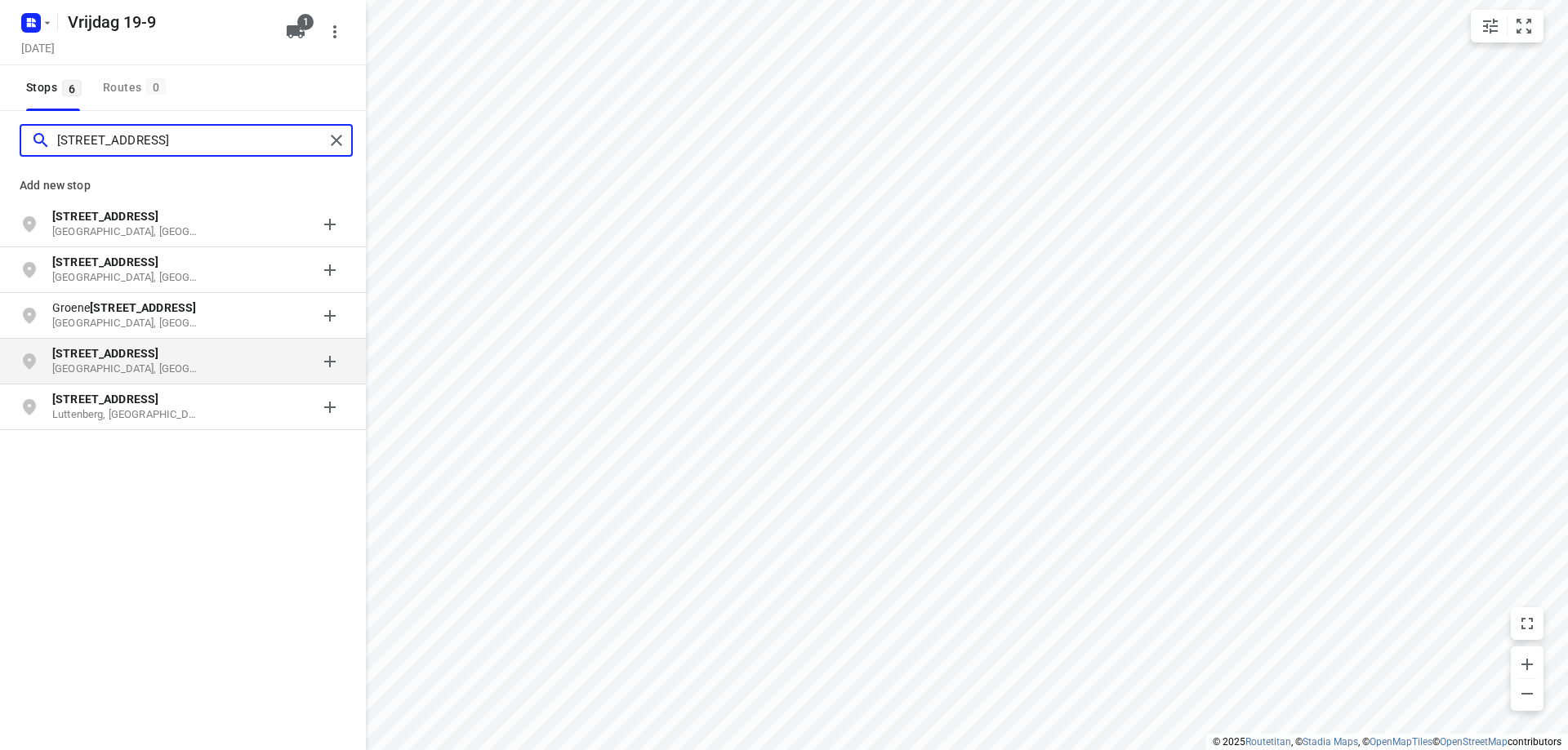
type input "[STREET_ADDRESS]"
click at [99, 357] on b "[STREET_ADDRESS]" at bounding box center [105, 354] width 106 height 13
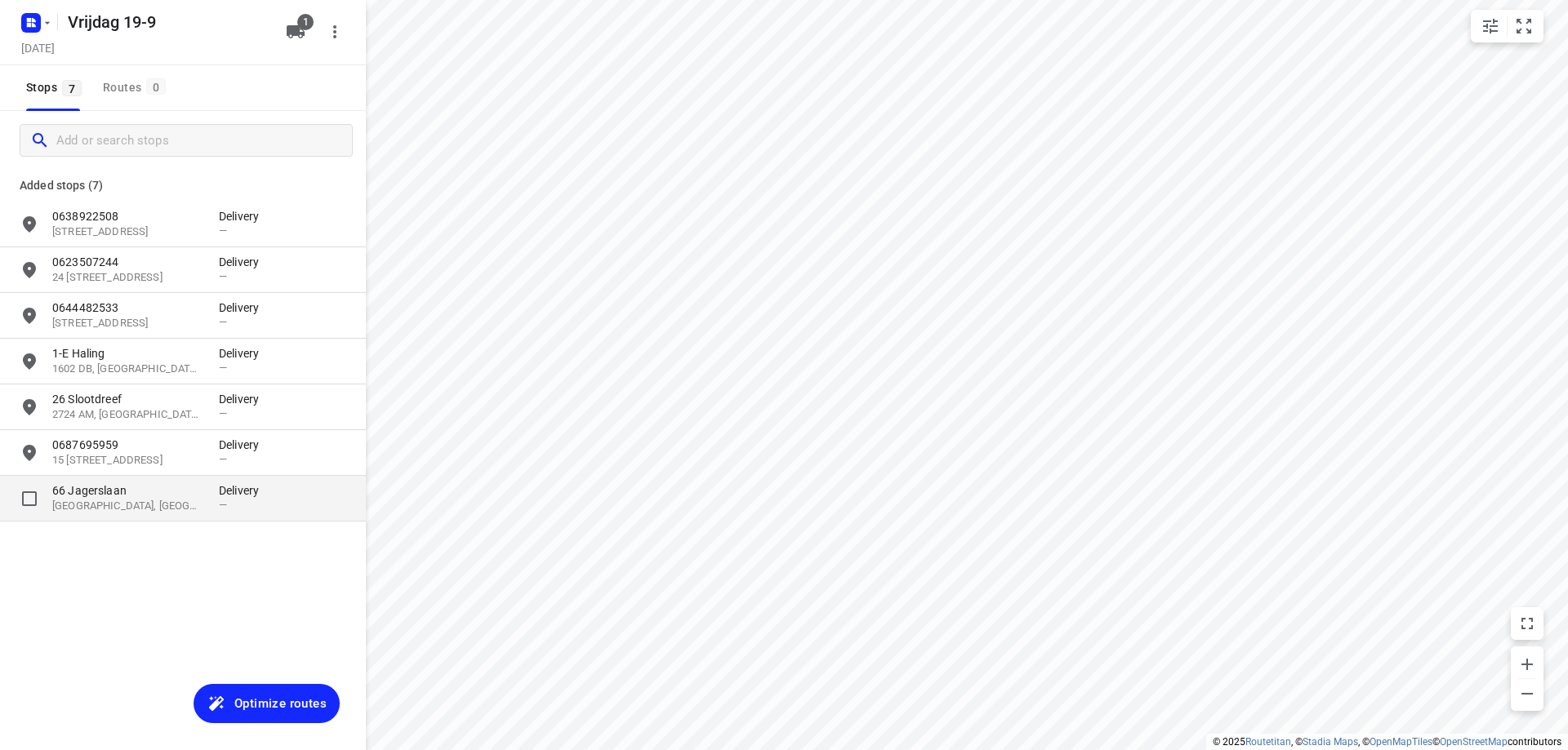
click at [140, 504] on p "[GEOGRAPHIC_DATA], [GEOGRAPHIC_DATA]" at bounding box center [127, 506] width 150 height 16
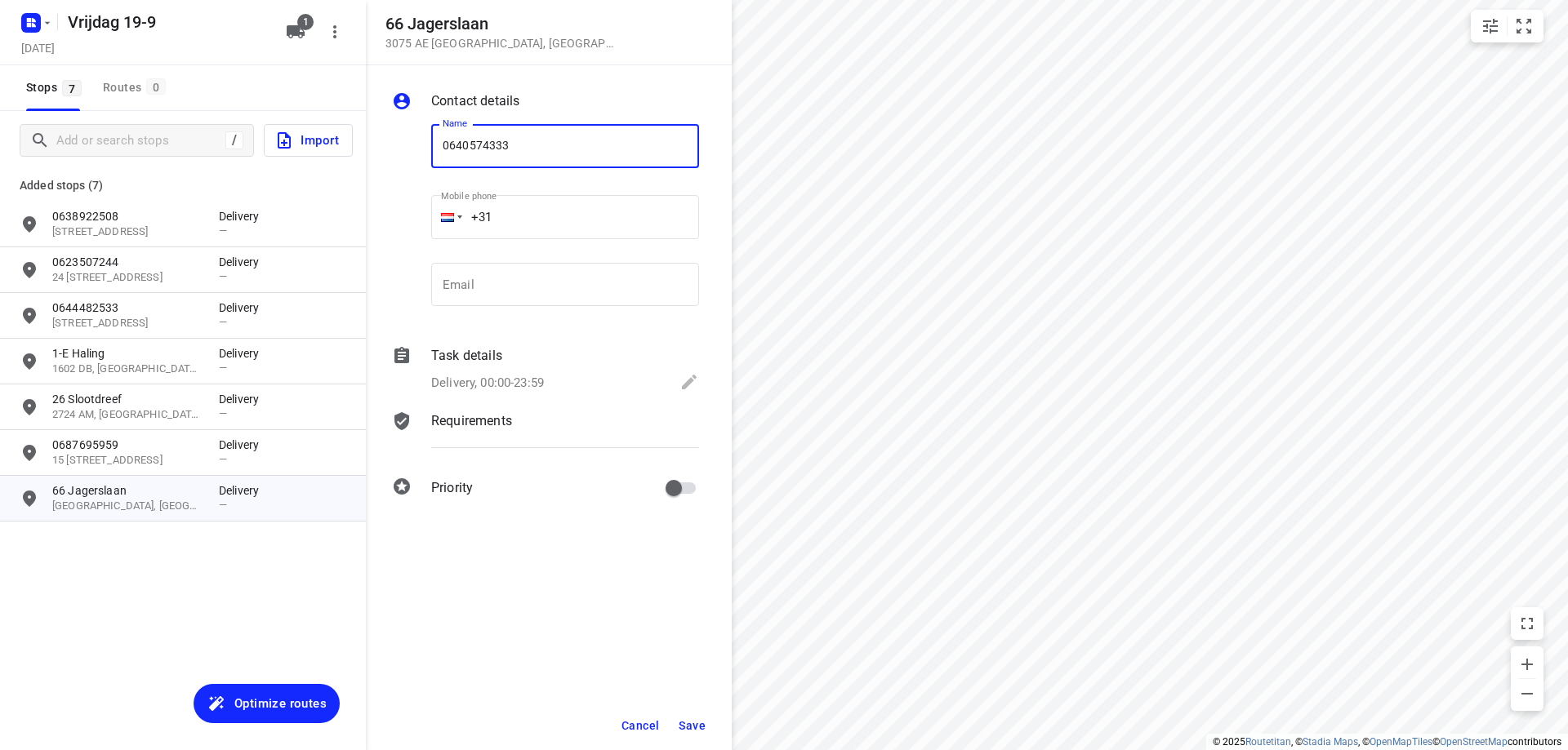
type input "0640574333"
click at [679, 721] on button "Save" at bounding box center [692, 726] width 40 height 30
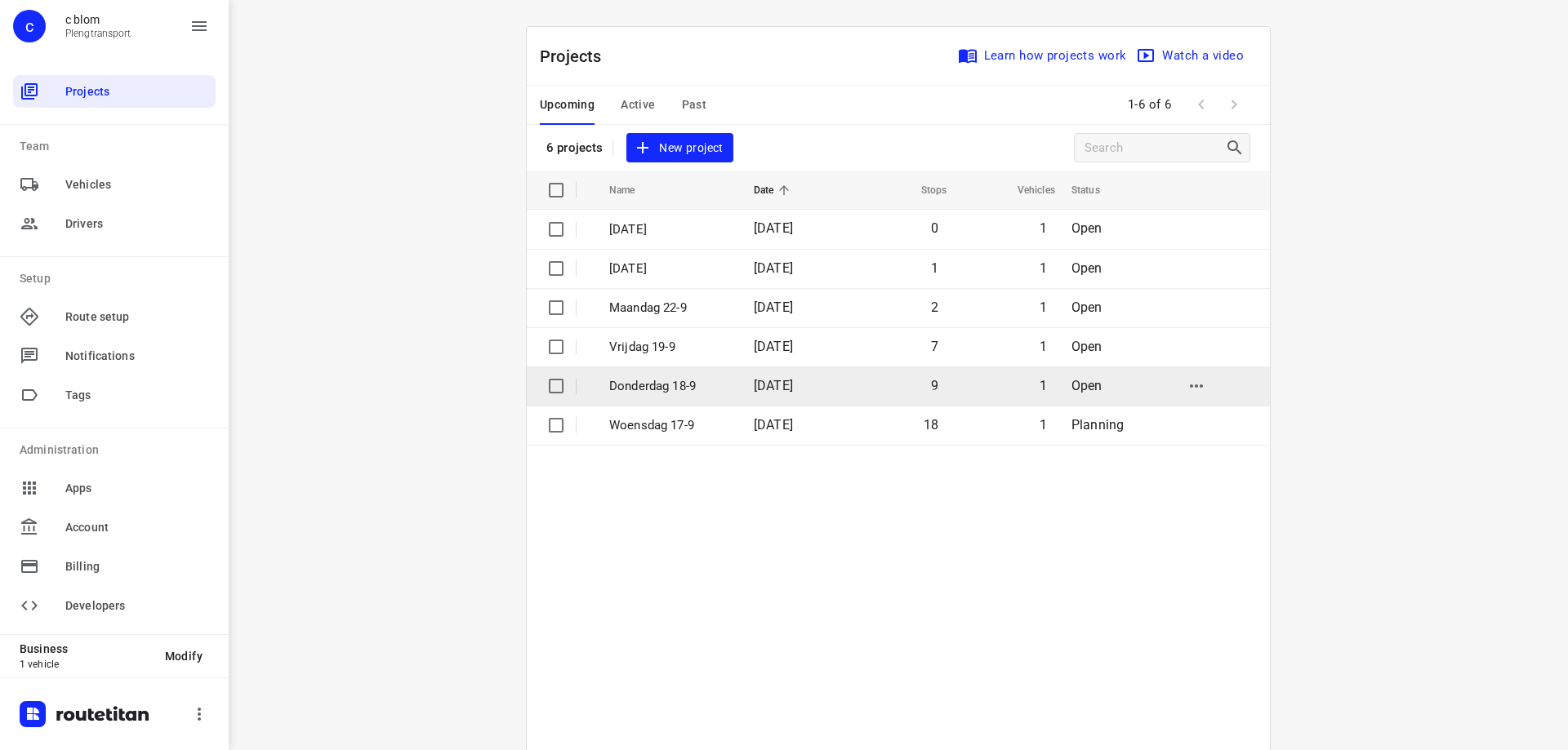
click at [698, 379] on p "Donderdag 18-9" at bounding box center [669, 386] width 120 height 19
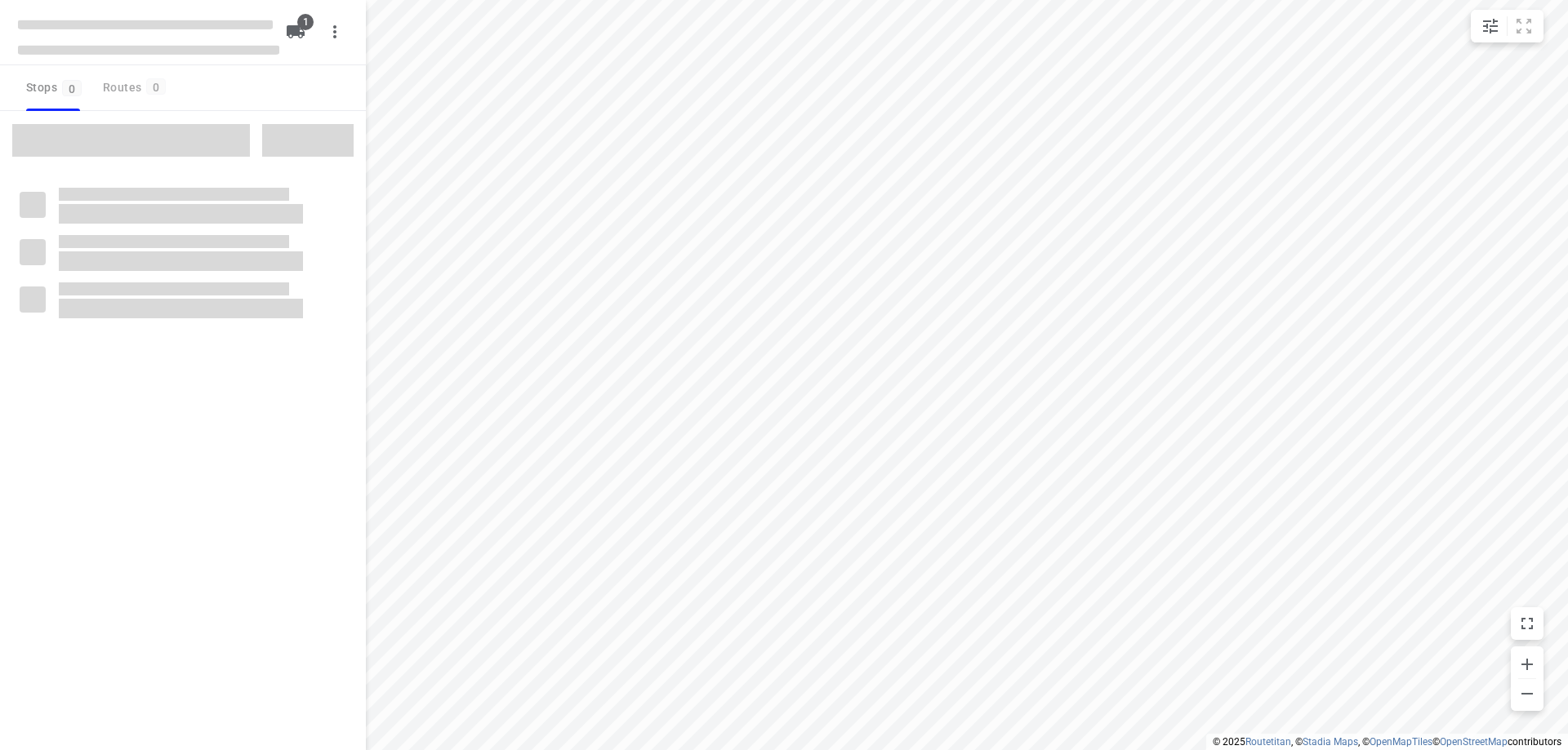
type input "distance"
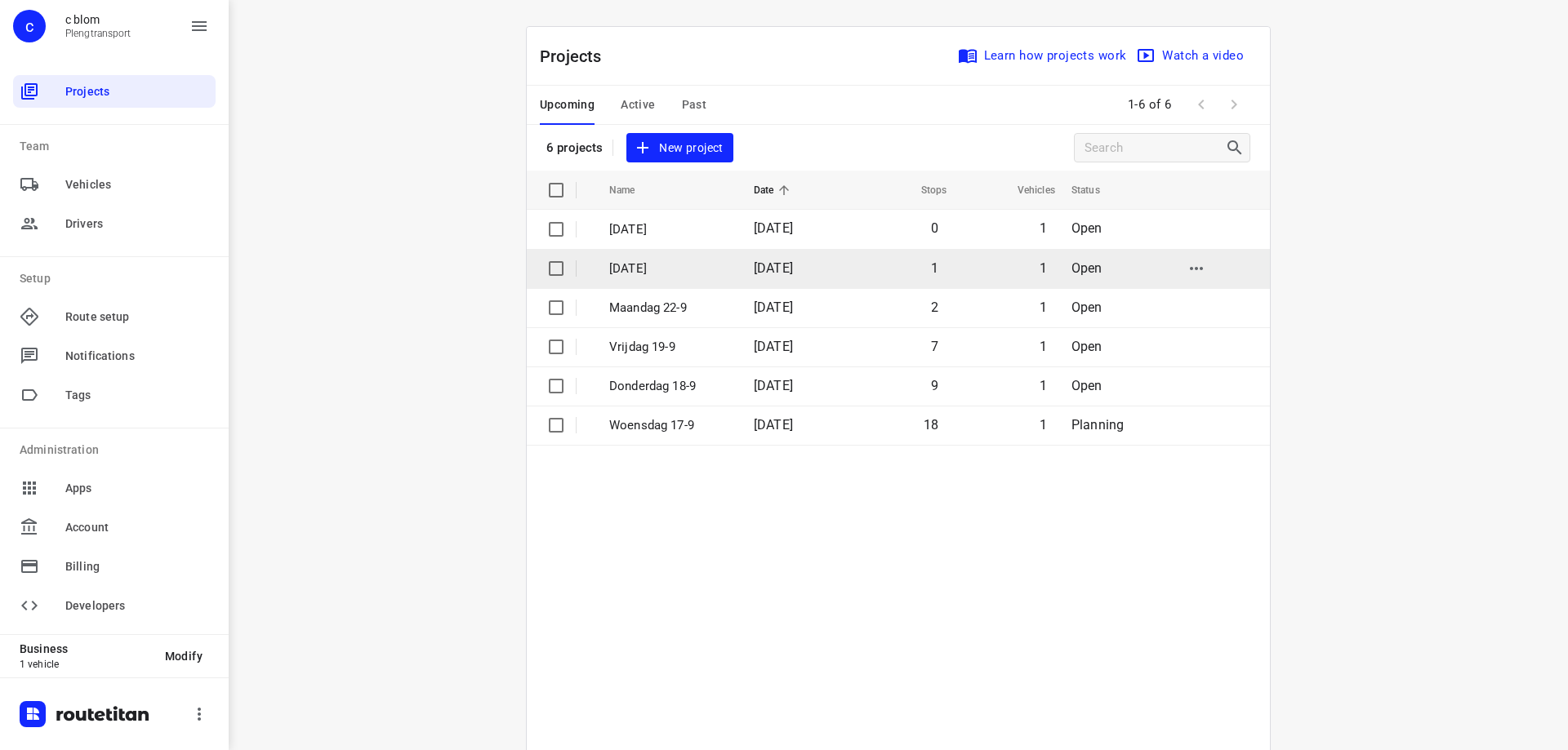
click at [681, 269] on p "[DATE]" at bounding box center [669, 268] width 120 height 19
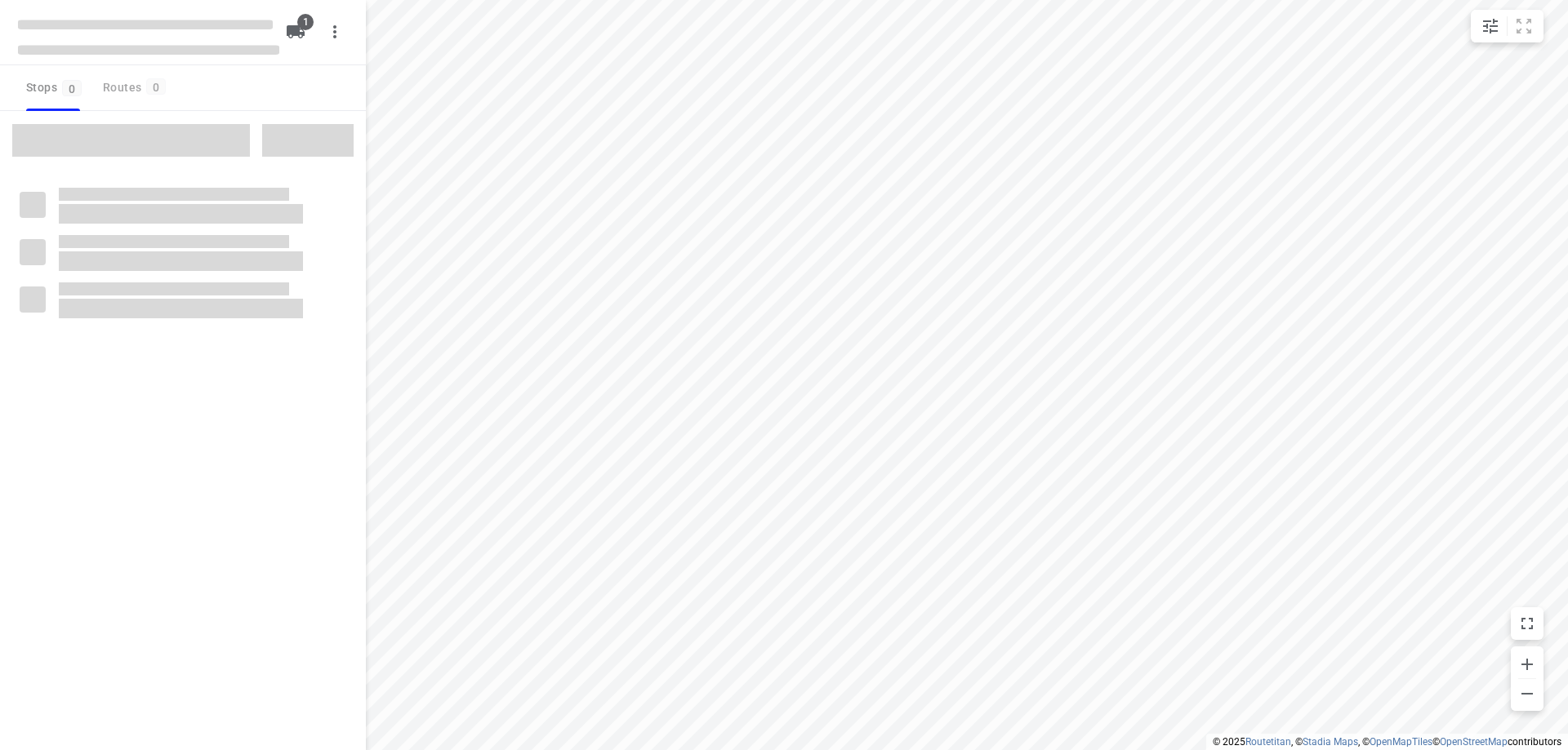
type input "distance"
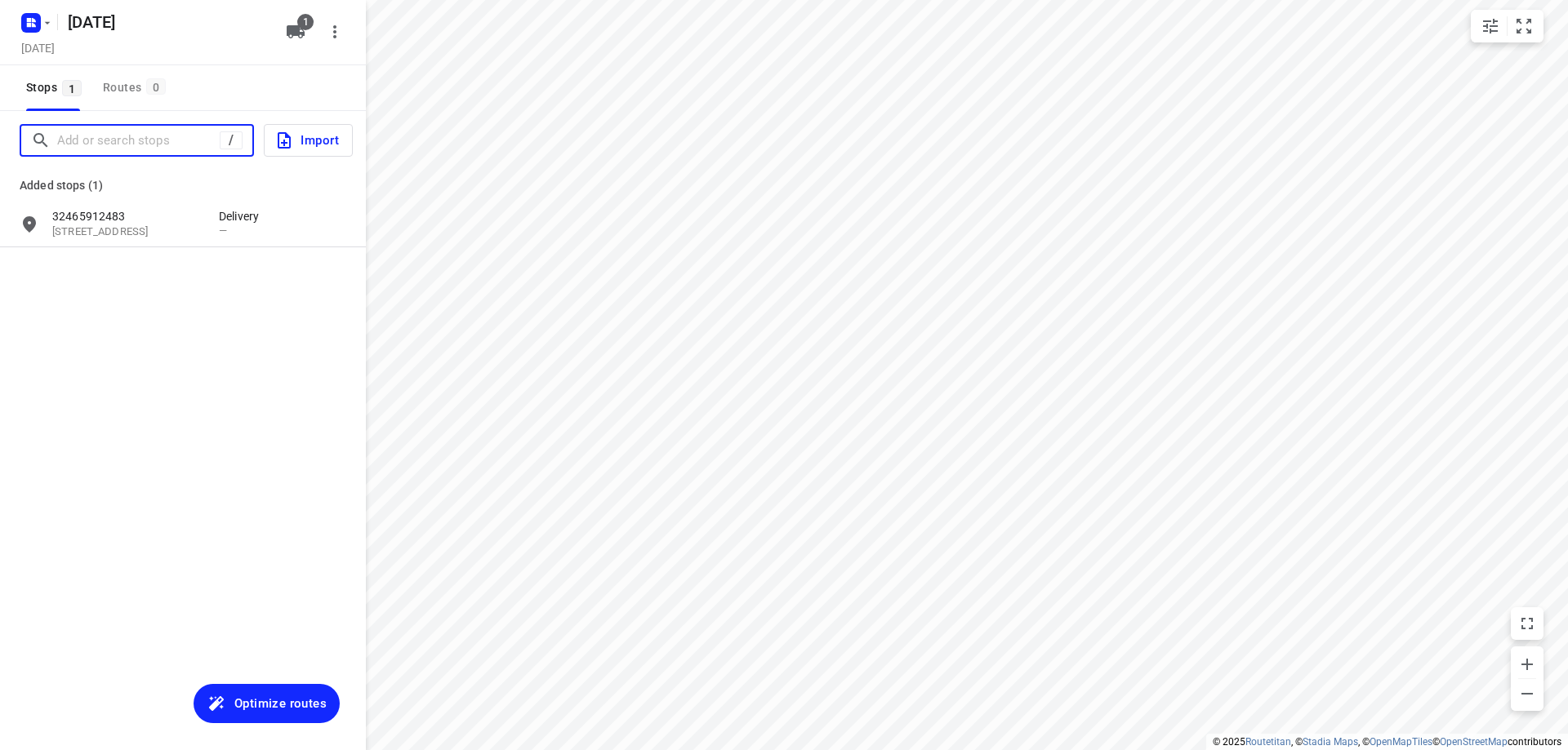
click at [120, 143] on input "Add or search stops" at bounding box center [139, 140] width 163 height 25
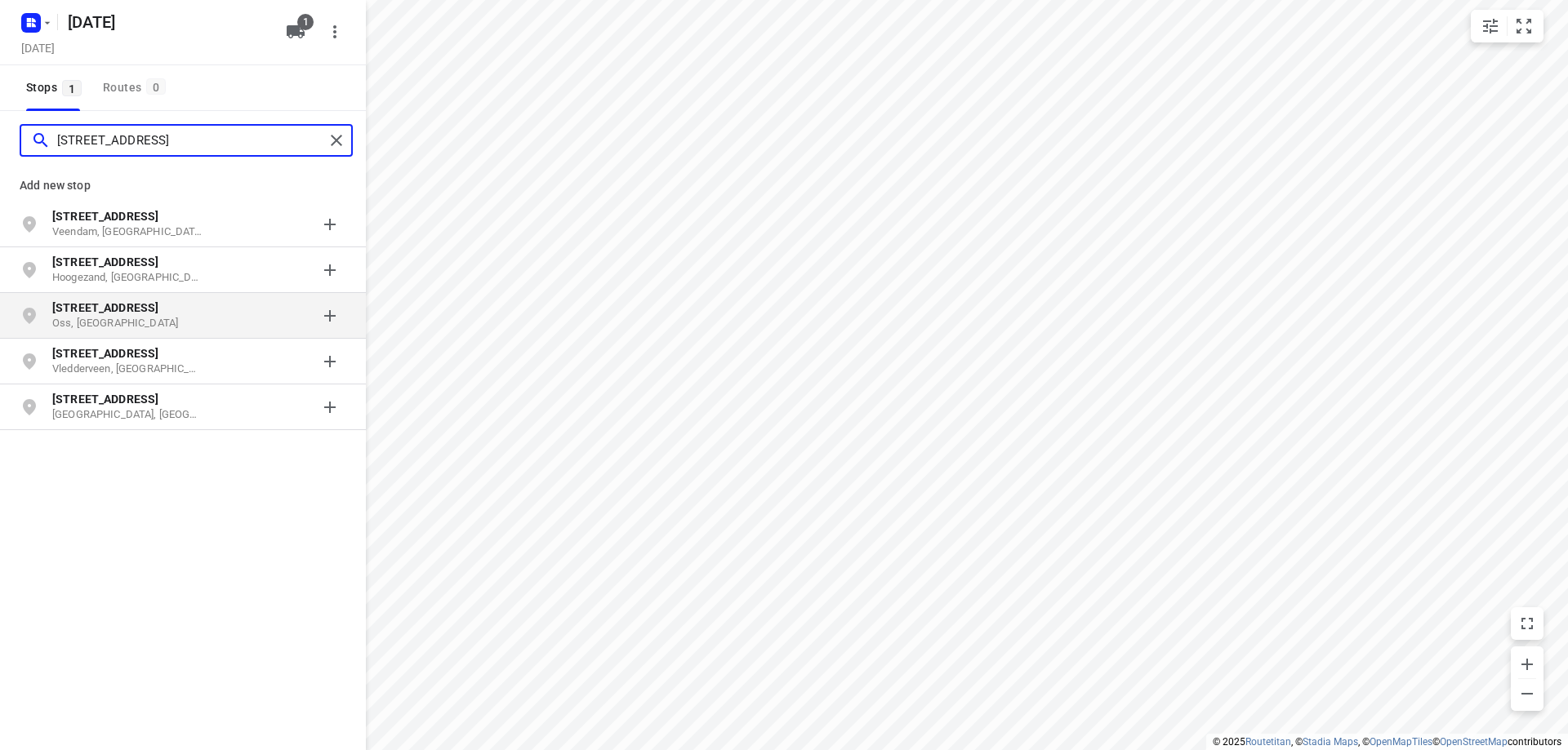
type input "[STREET_ADDRESS]"
click at [100, 309] on b "[STREET_ADDRESS]" at bounding box center [105, 308] width 106 height 13
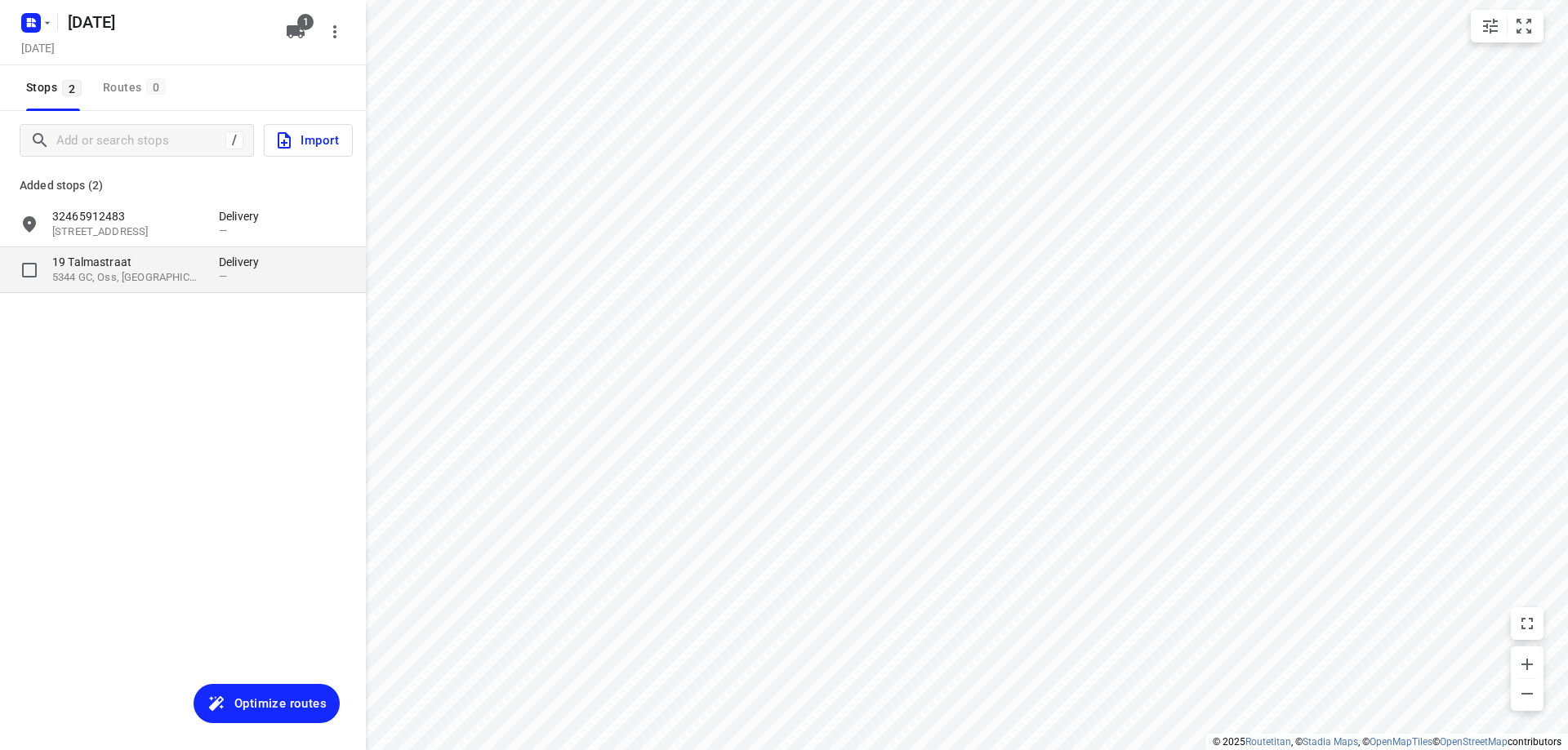
click at [177, 273] on p "5344 GC, Oss, [GEOGRAPHIC_DATA]" at bounding box center [127, 277] width 150 height 16
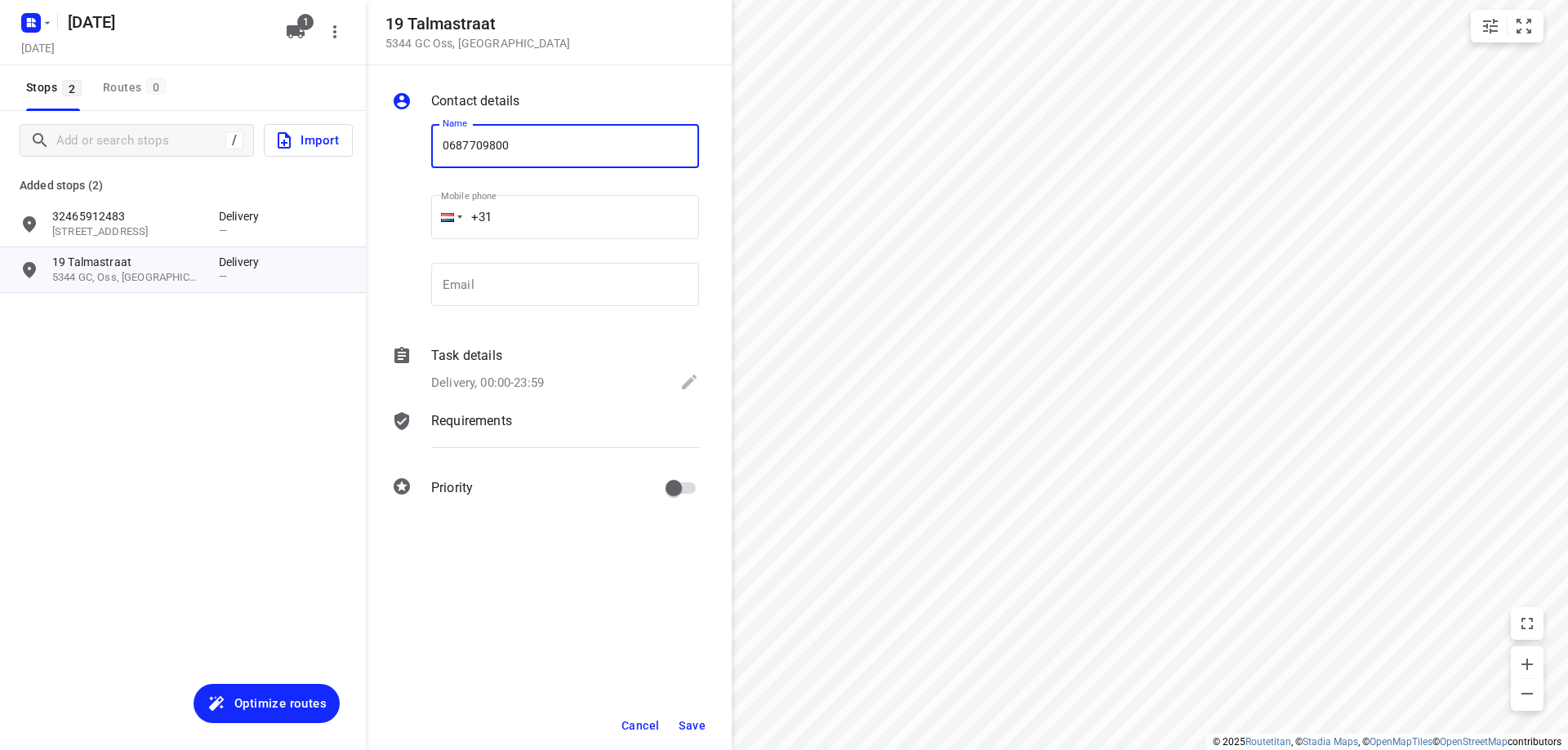
type input "0687709800"
click at [689, 729] on span "Save" at bounding box center [692, 726] width 27 height 13
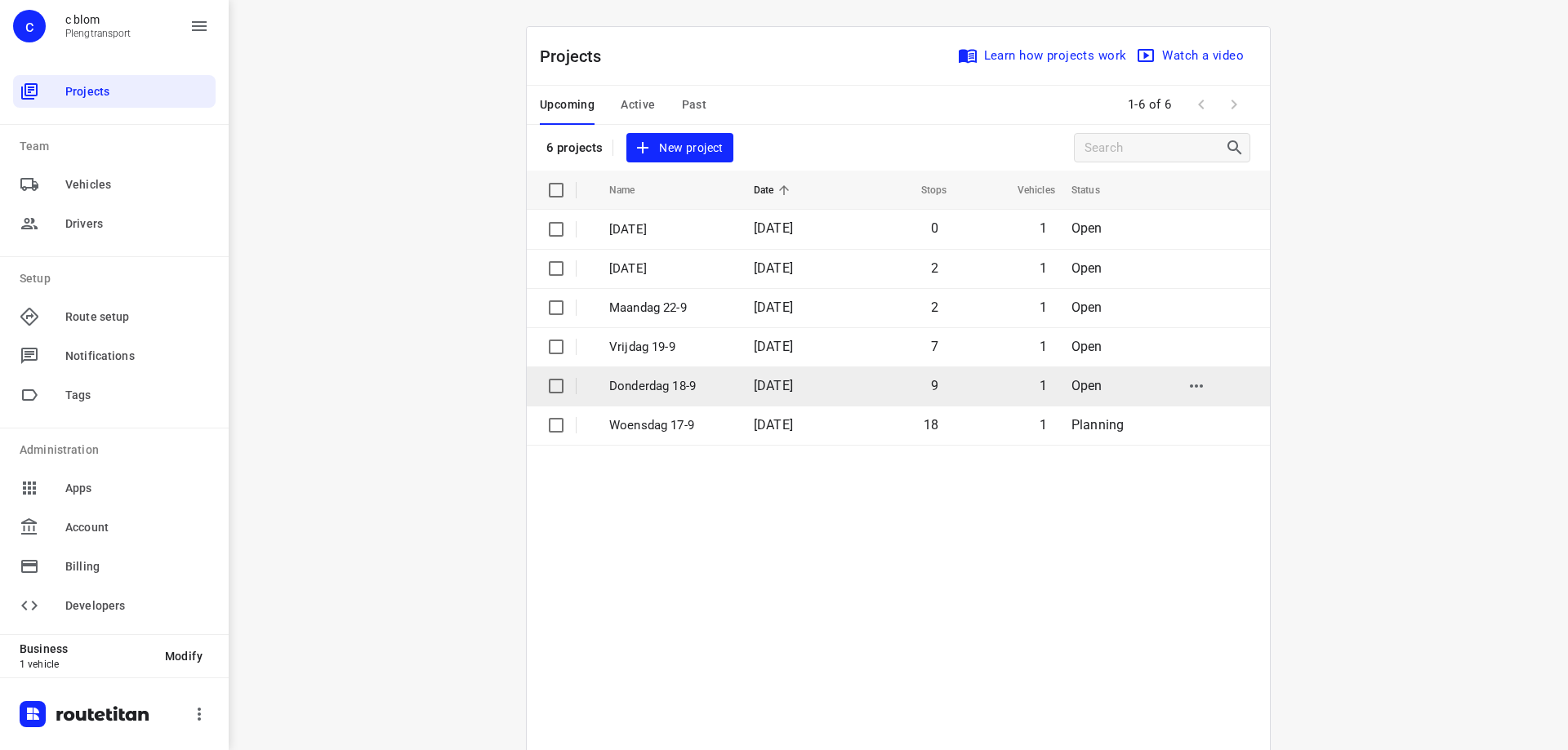
click at [726, 386] on td "Donderdag 18-9" at bounding box center [667, 386] width 148 height 39
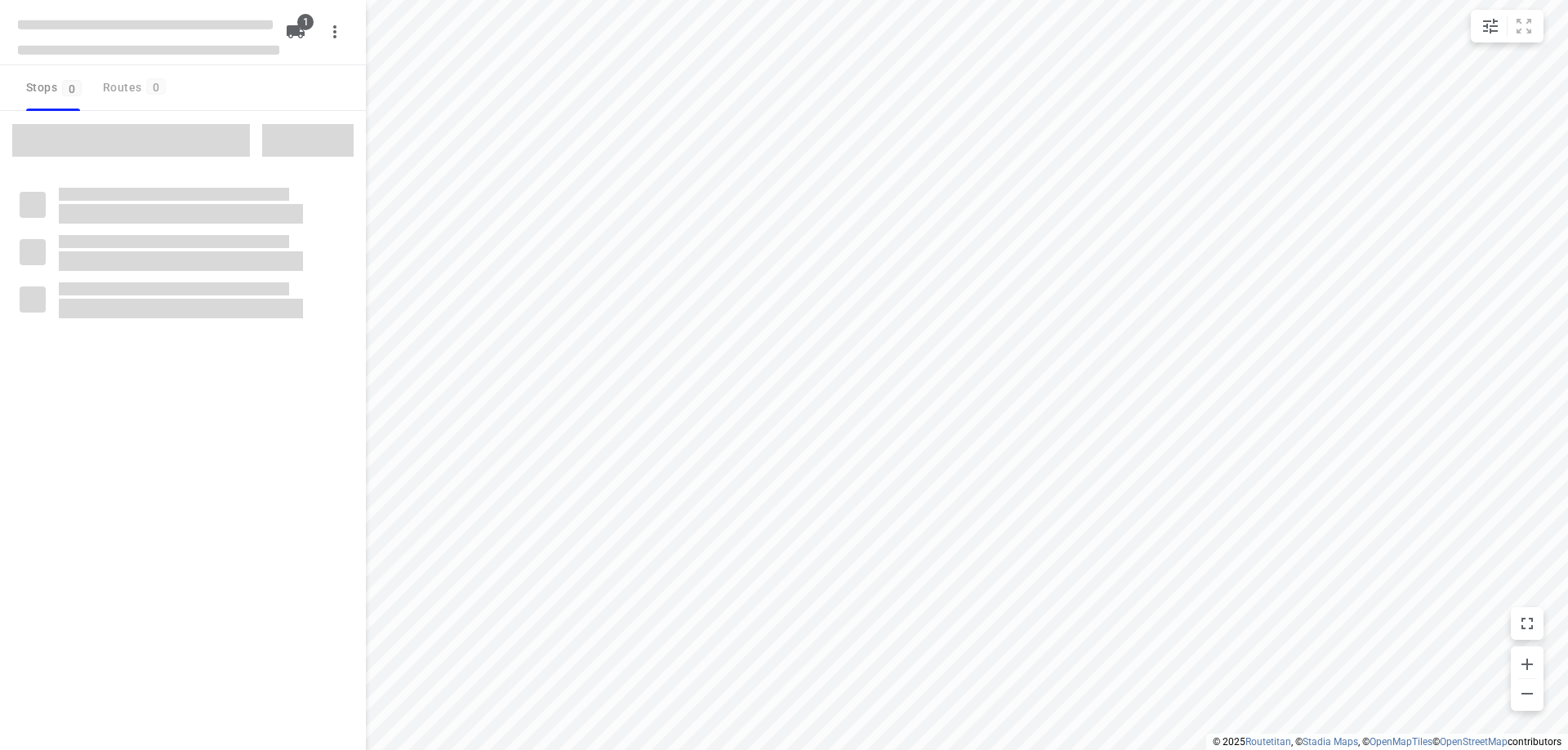
type input "distance"
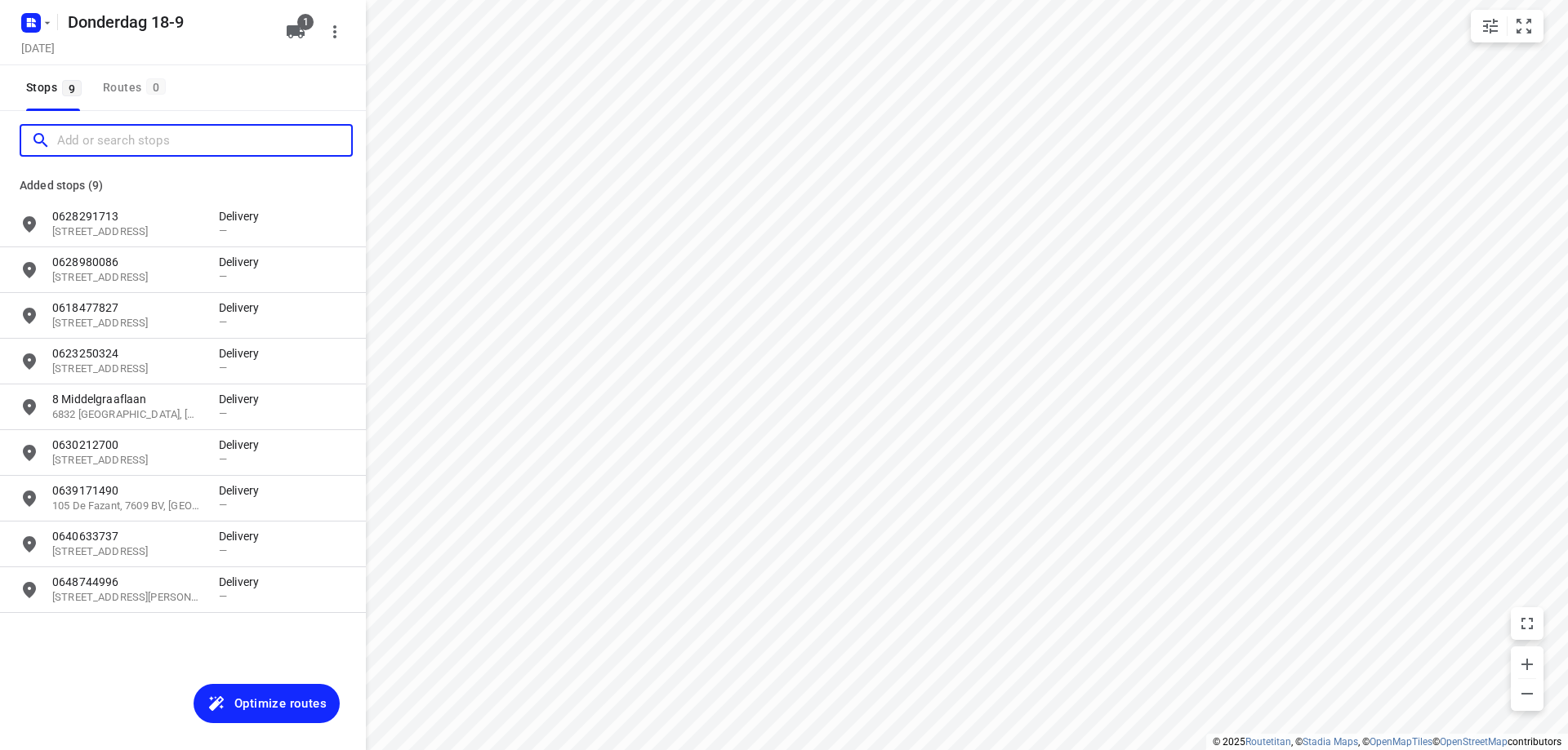
click at [186, 133] on input "Add or search stops" at bounding box center [204, 140] width 294 height 25
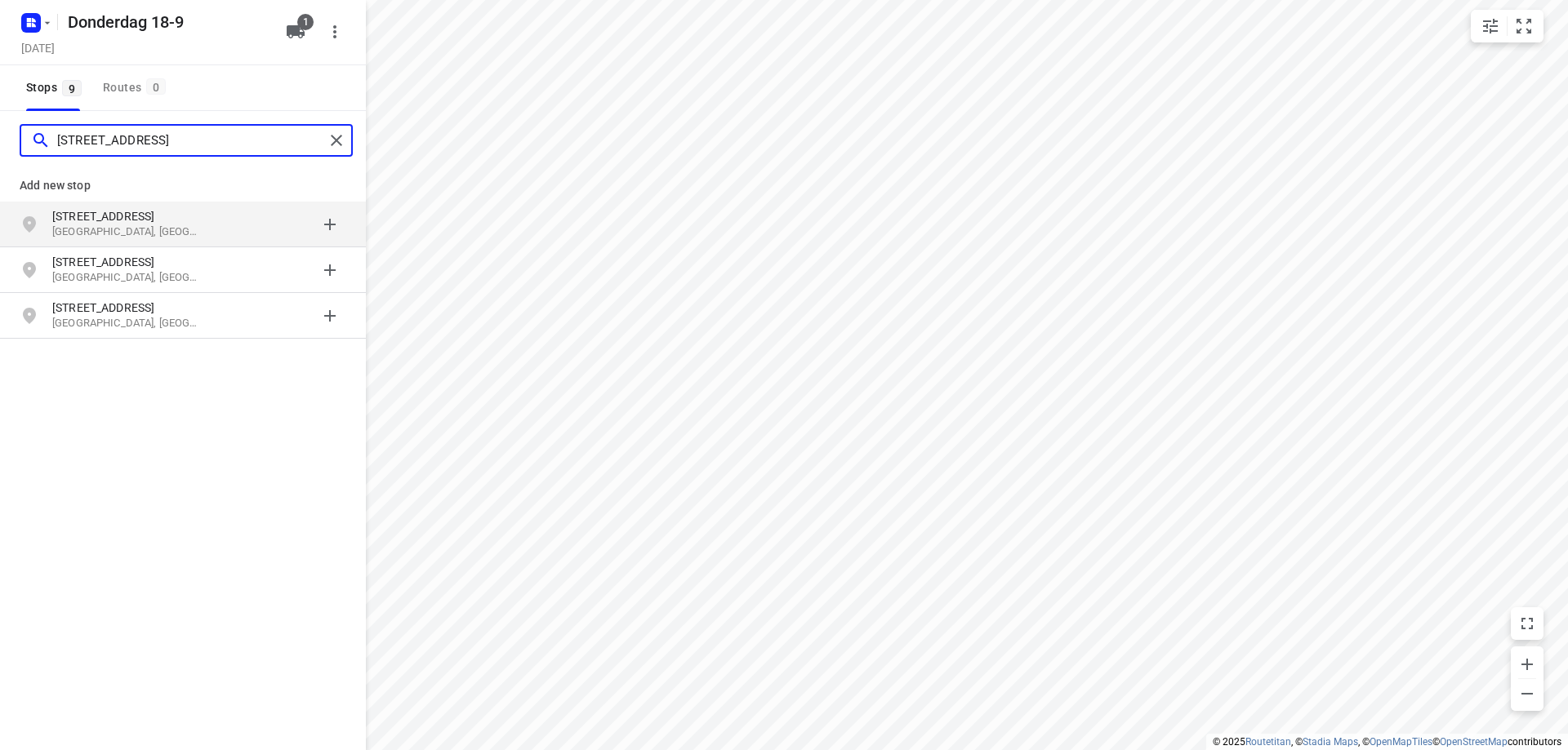
type input "[STREET_ADDRESS]"
click at [170, 225] on p "[GEOGRAPHIC_DATA], [GEOGRAPHIC_DATA]" at bounding box center [127, 232] width 150 height 16
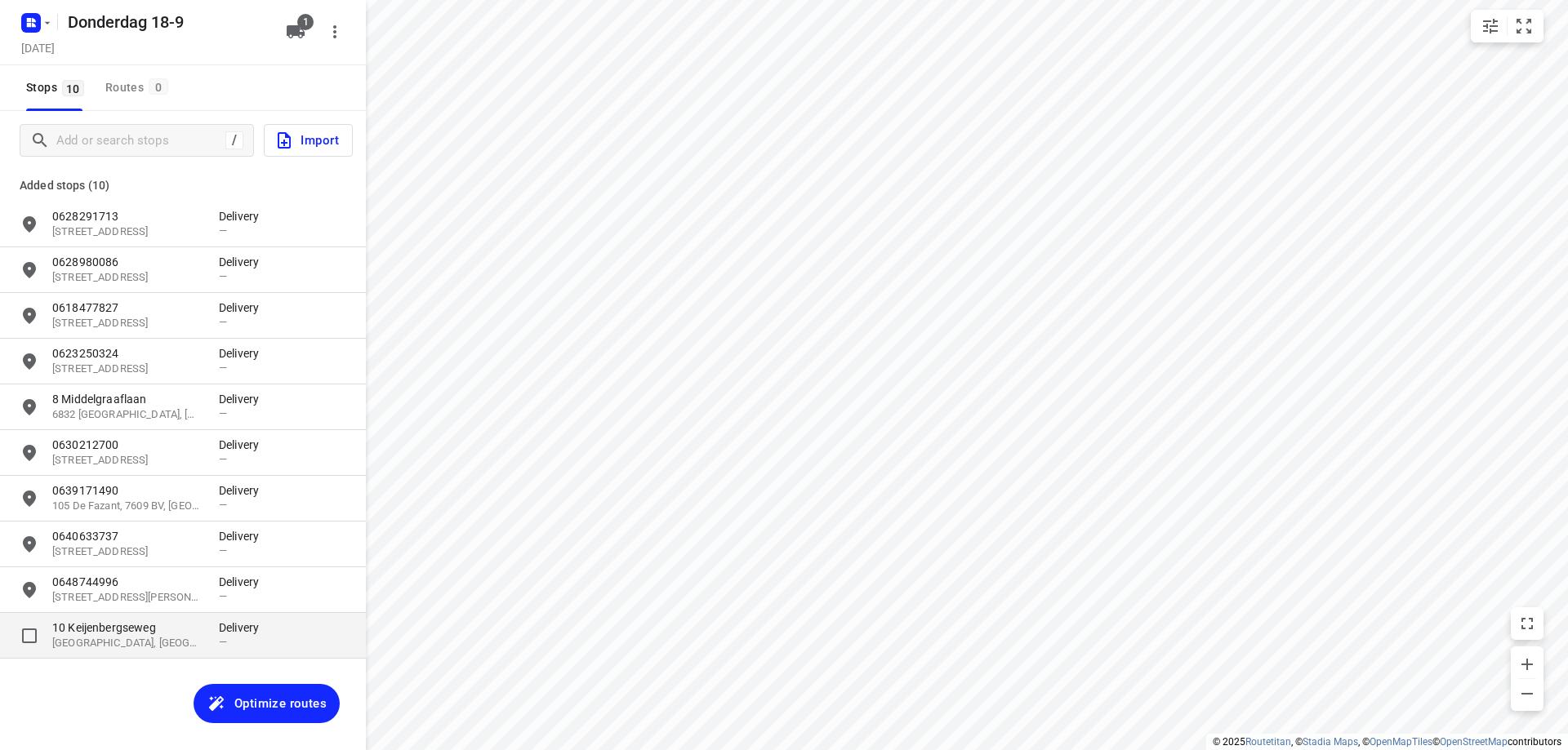
click at [120, 633] on p "10 Keijenbergseweg" at bounding box center [127, 628] width 150 height 16
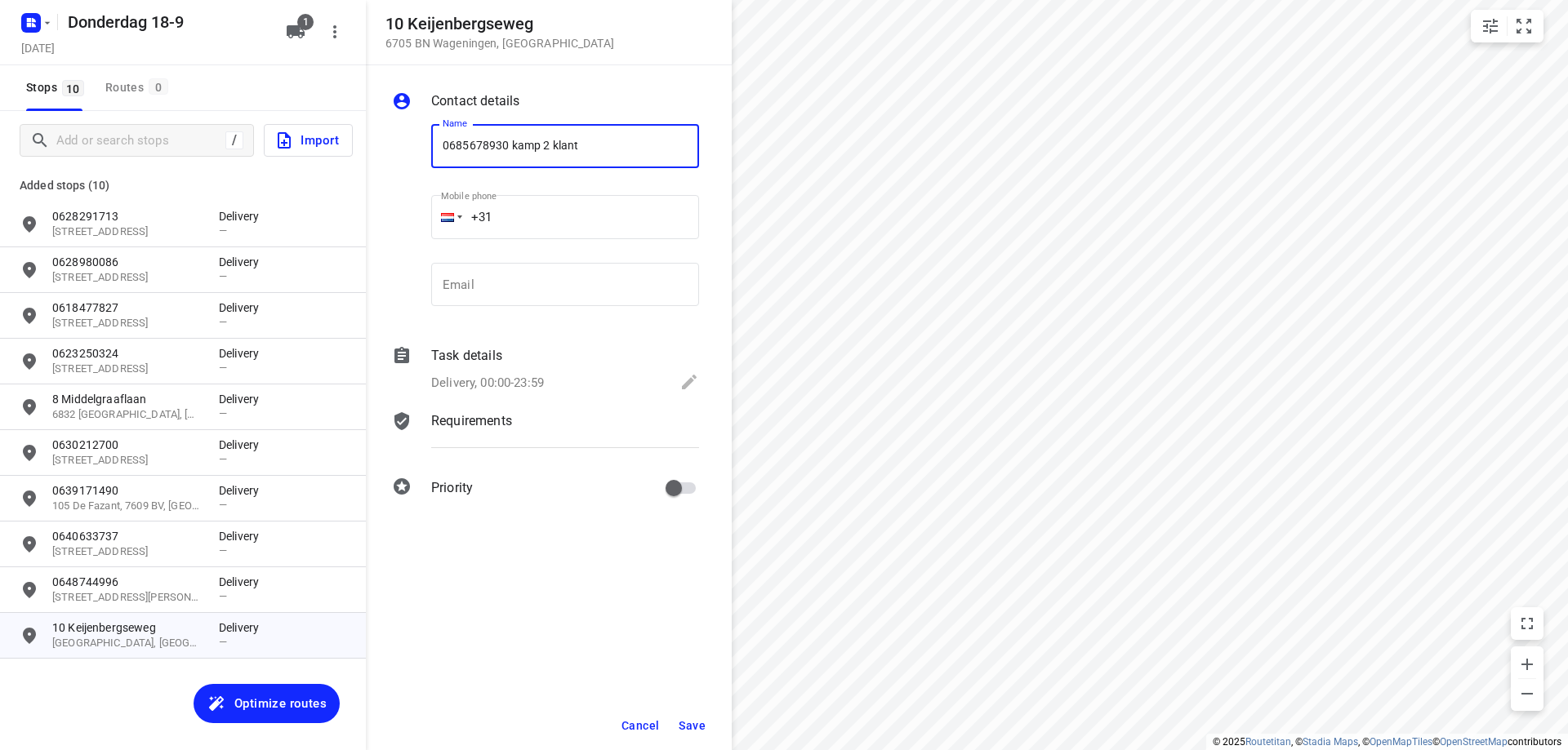
type input "0685678930 kamp 2 klant"
click at [702, 724] on span "Save" at bounding box center [692, 726] width 27 height 13
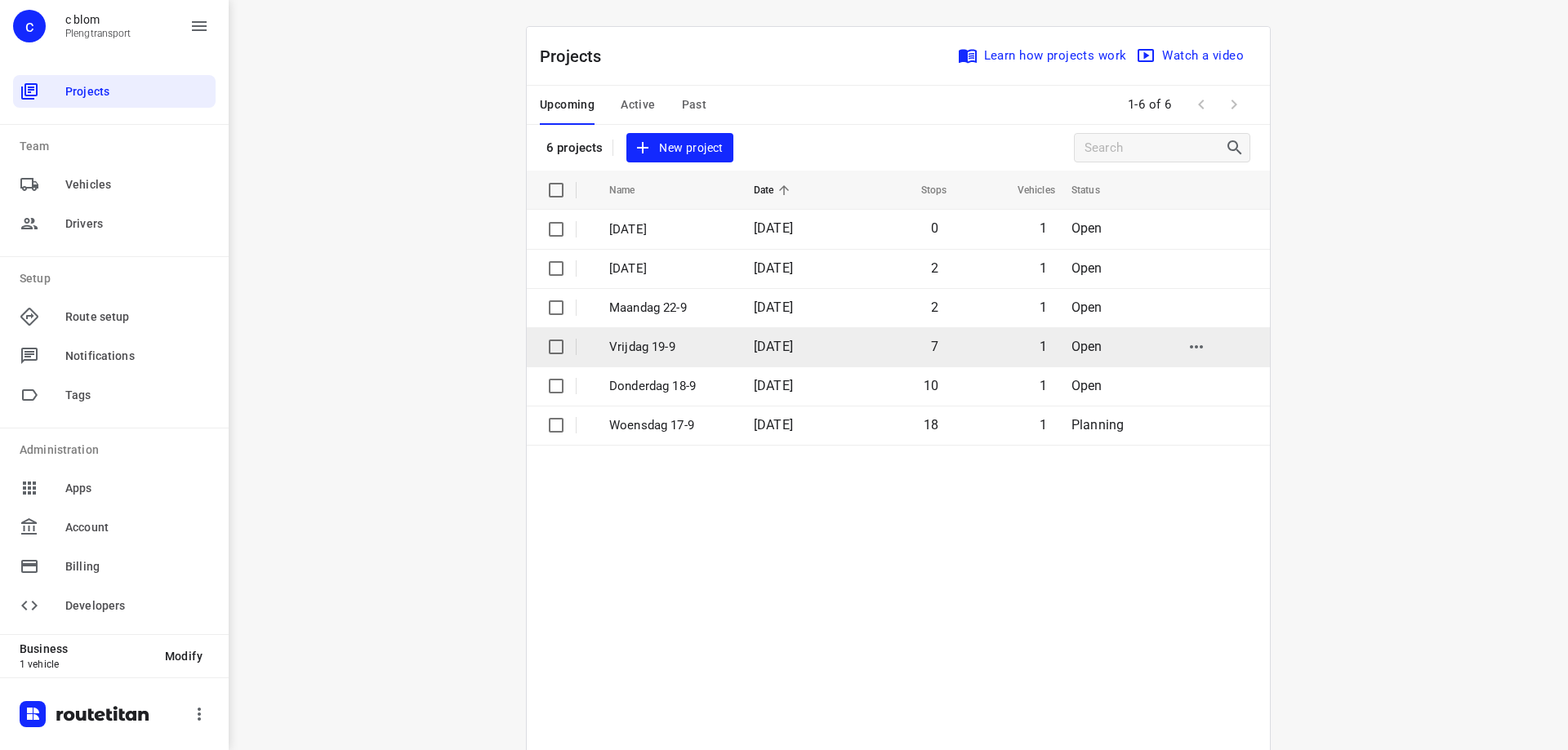
click at [934, 351] on span "7" at bounding box center [934, 346] width 7 height 16
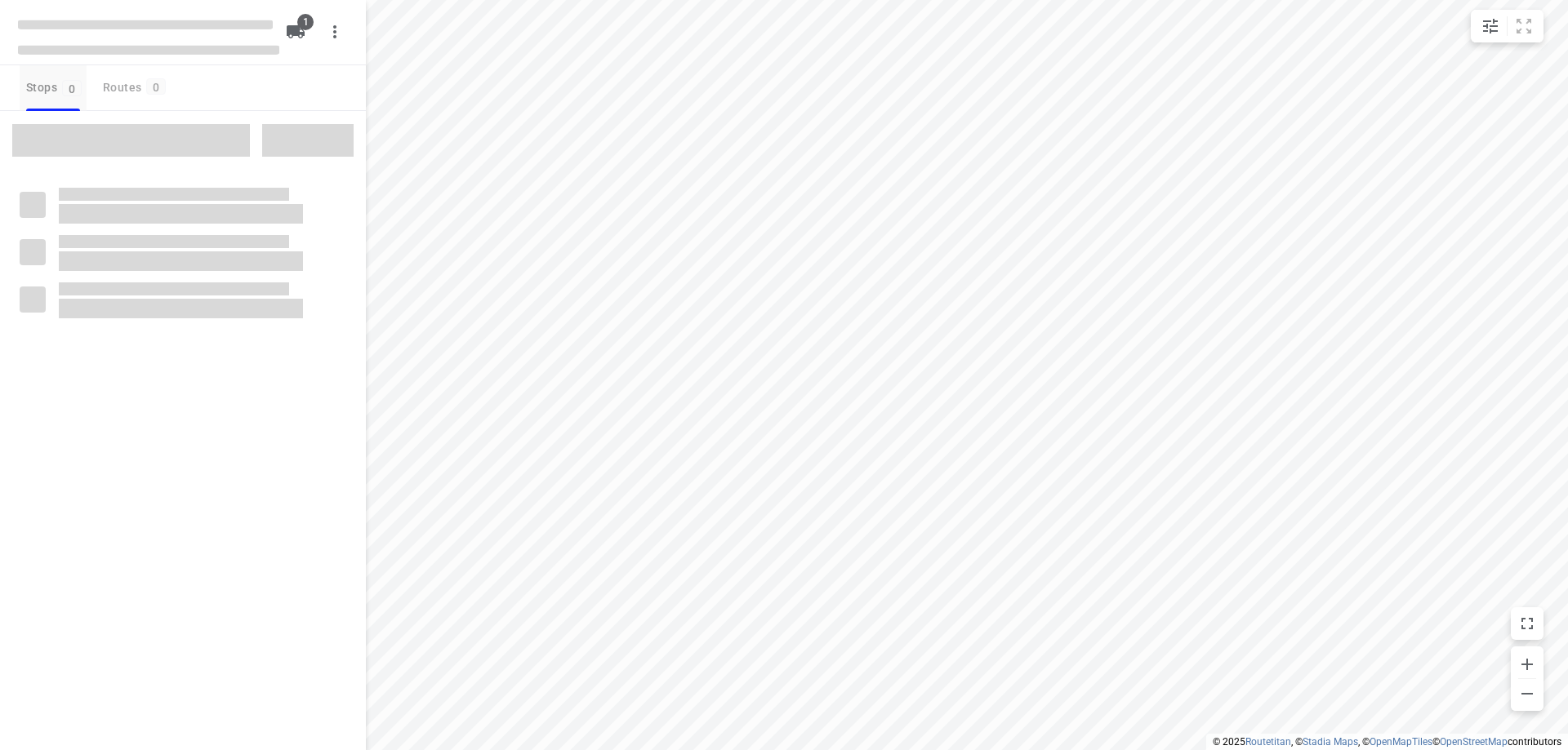
type input "distance"
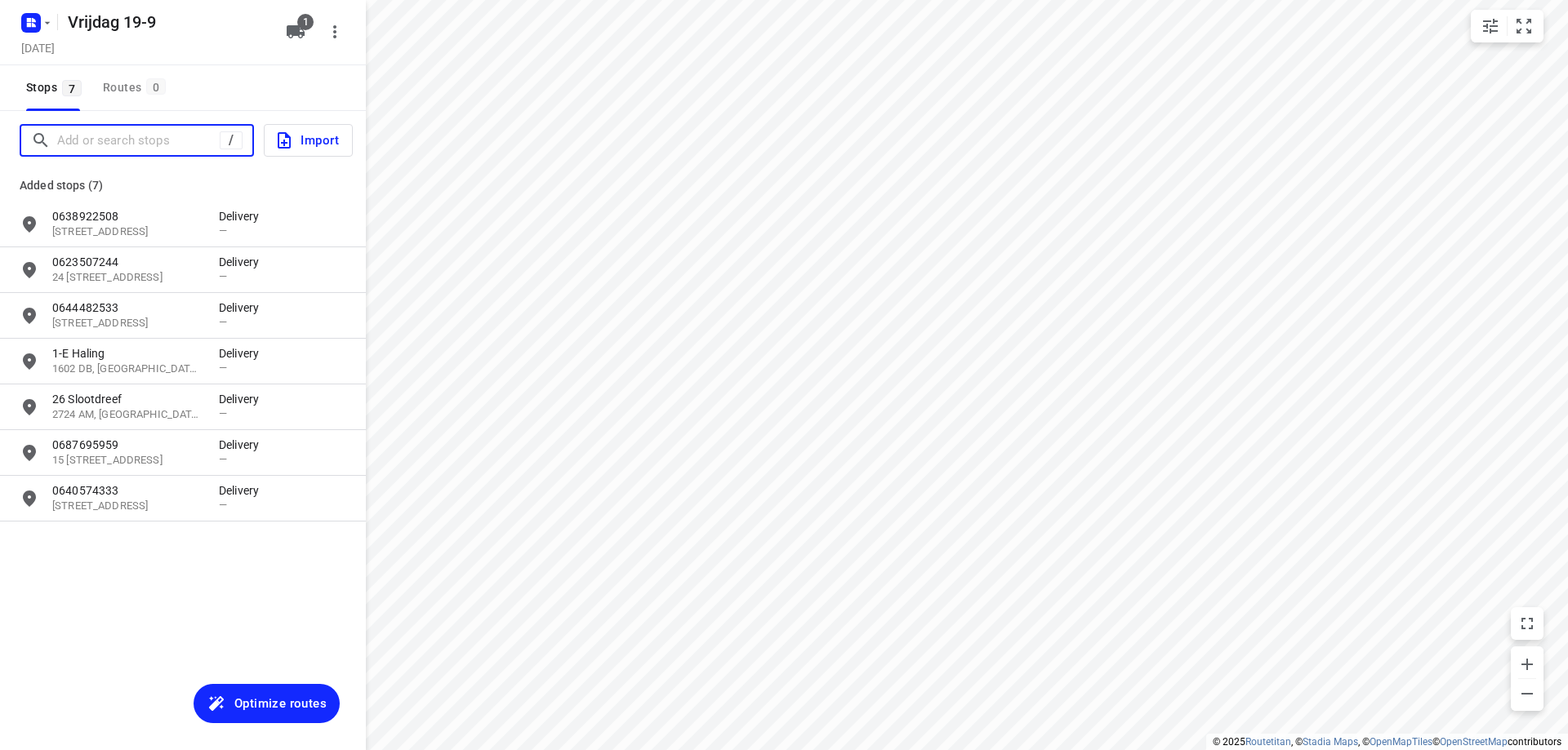
click at [88, 143] on input "Add or search stops" at bounding box center [139, 140] width 163 height 25
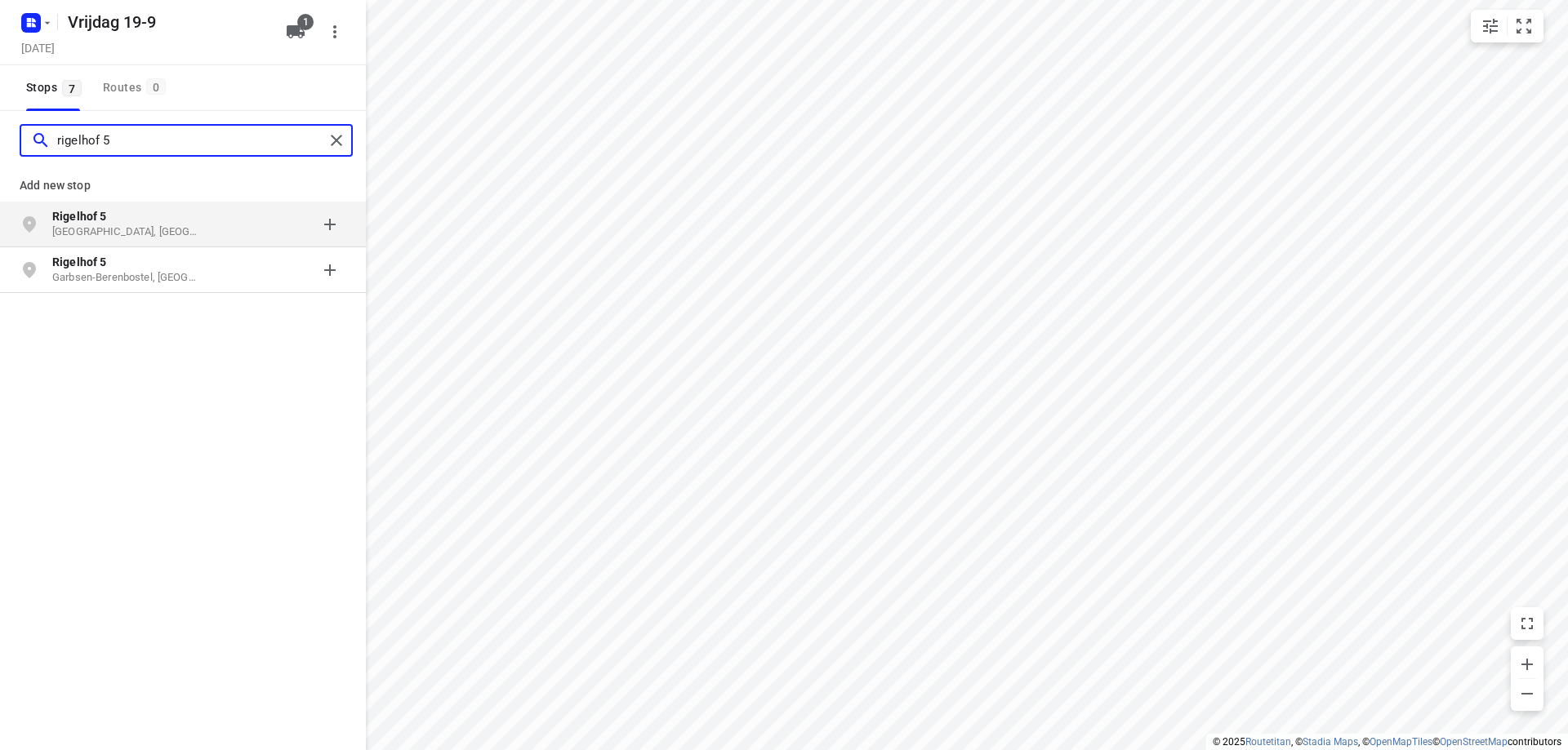
type input "rigelhof 5"
click at [94, 230] on p "[GEOGRAPHIC_DATA], [GEOGRAPHIC_DATA]" at bounding box center [127, 232] width 150 height 16
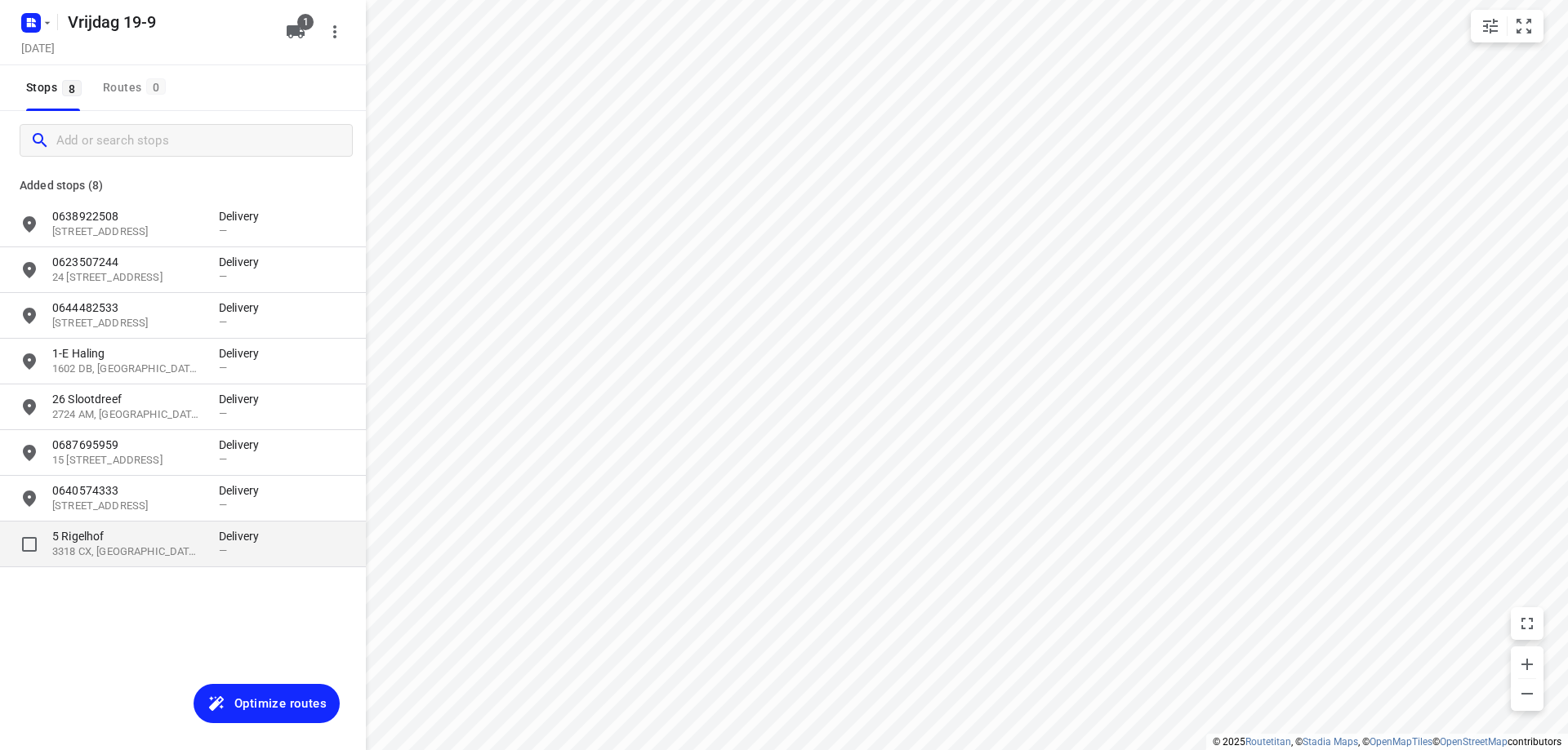
click at [89, 542] on p "5 Rigelhof" at bounding box center [127, 537] width 150 height 16
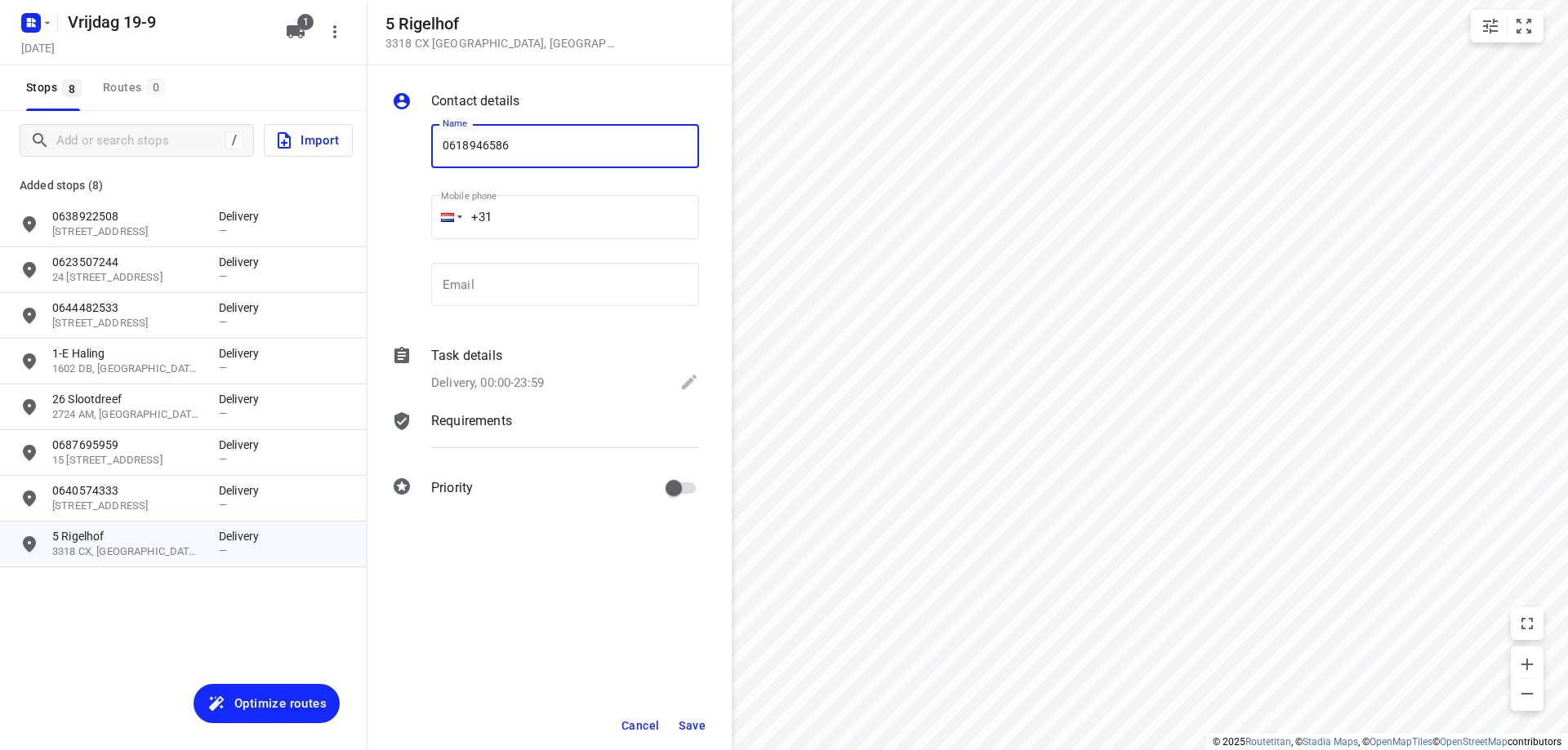
type input "0618946586"
click at [695, 725] on span "Save" at bounding box center [692, 726] width 27 height 13
